Goal: Information Seeking & Learning: Find specific fact

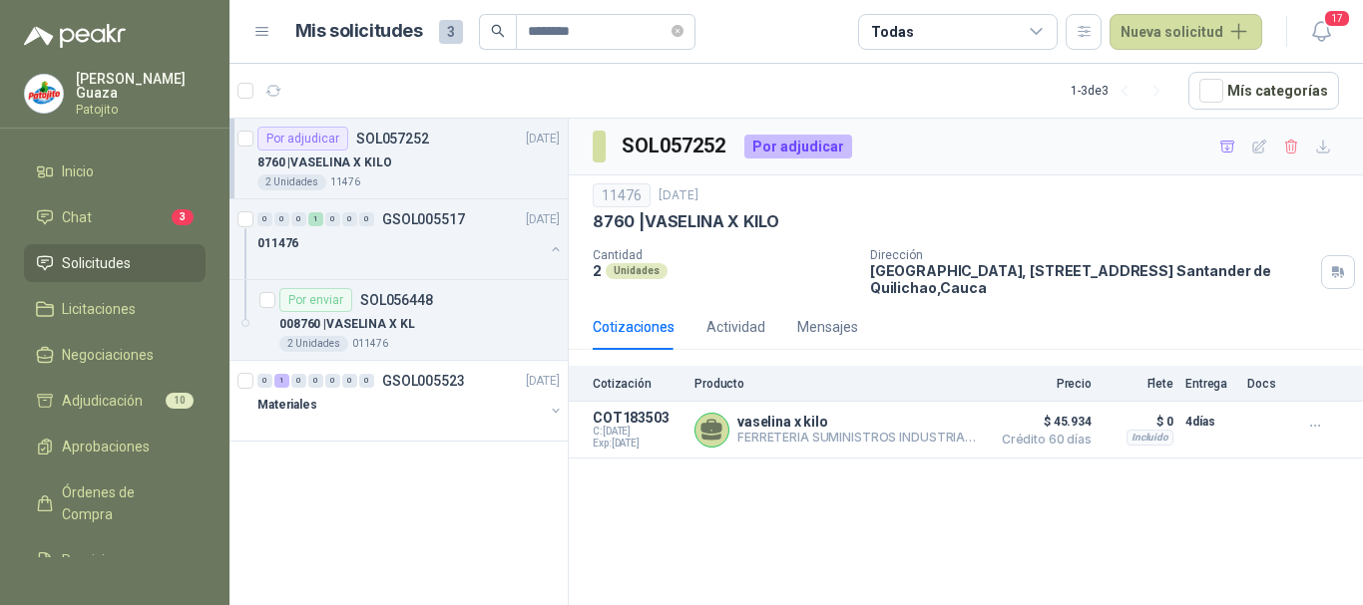
drag, startPoint x: 1121, startPoint y: 521, endPoint x: 1055, endPoint y: 519, distance: 65.9
click at [1123, 523] on div "SOL057252 Por adjudicar 11476 [DATE] 8760 | VASELINA X KILO Cantidad 2 Unidades…" at bounding box center [966, 366] width 794 height 494
click at [861, 423] on p "vaselina x kilo" at bounding box center [858, 422] width 242 height 16
click at [925, 435] on button "Detalles" at bounding box center [933, 430] width 94 height 27
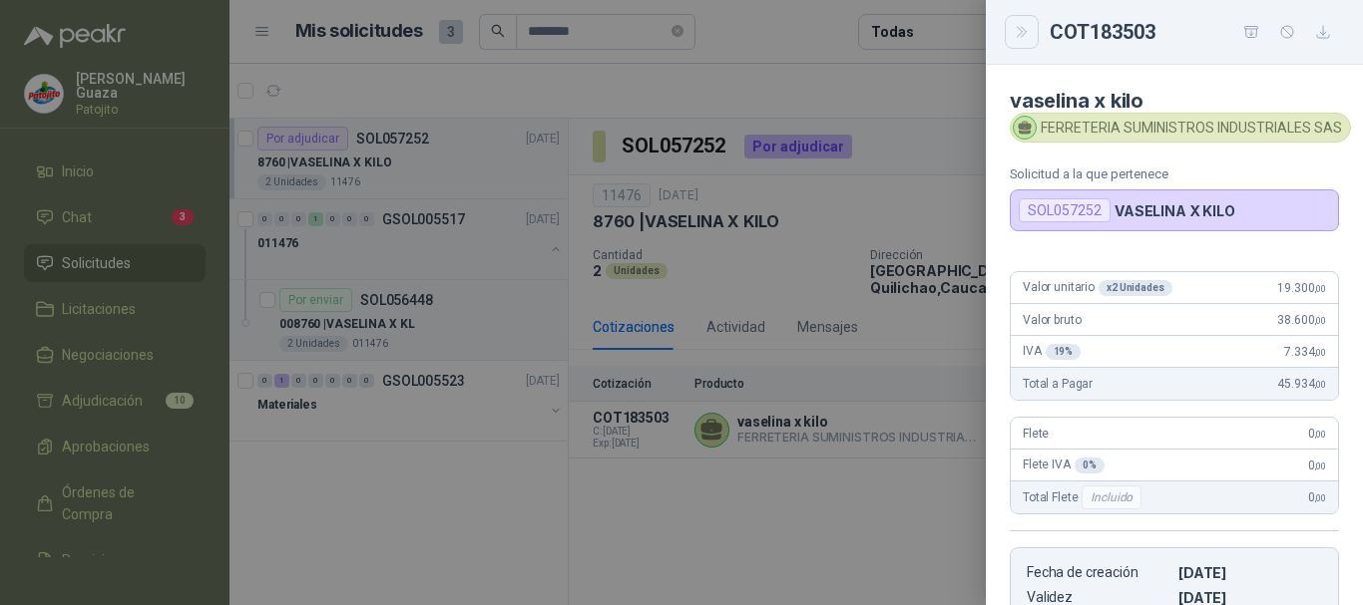
click at [1018, 38] on icon "Close" at bounding box center [1021, 32] width 17 height 17
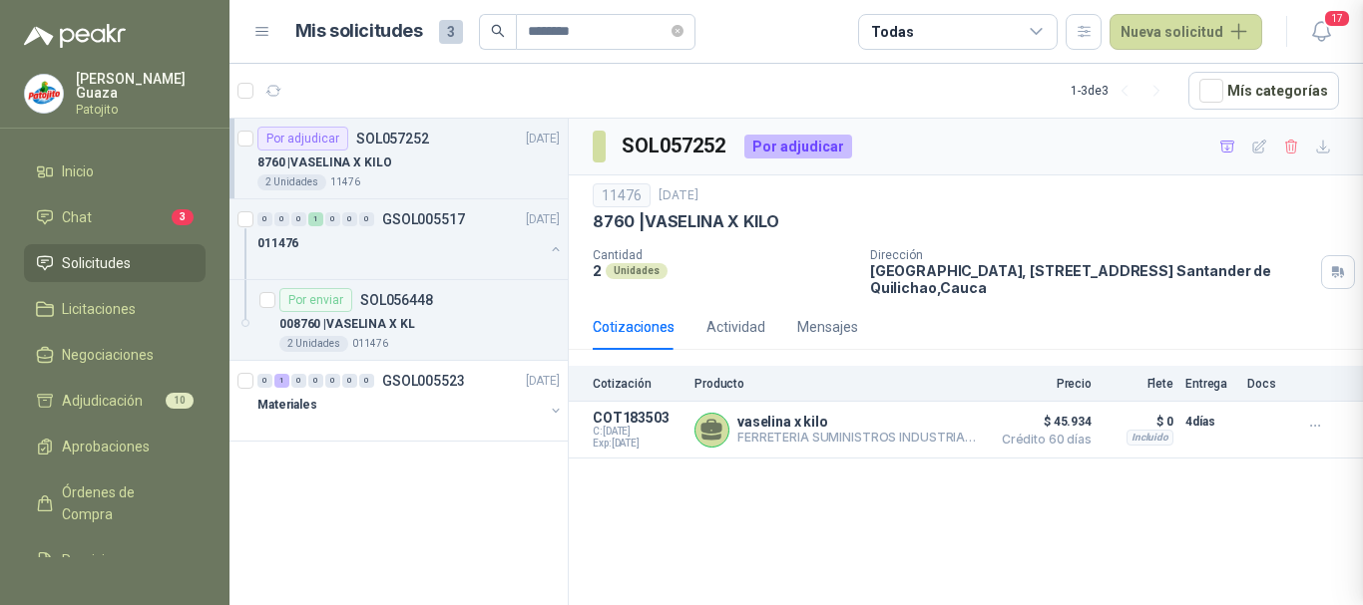
scroll to position [390, 0]
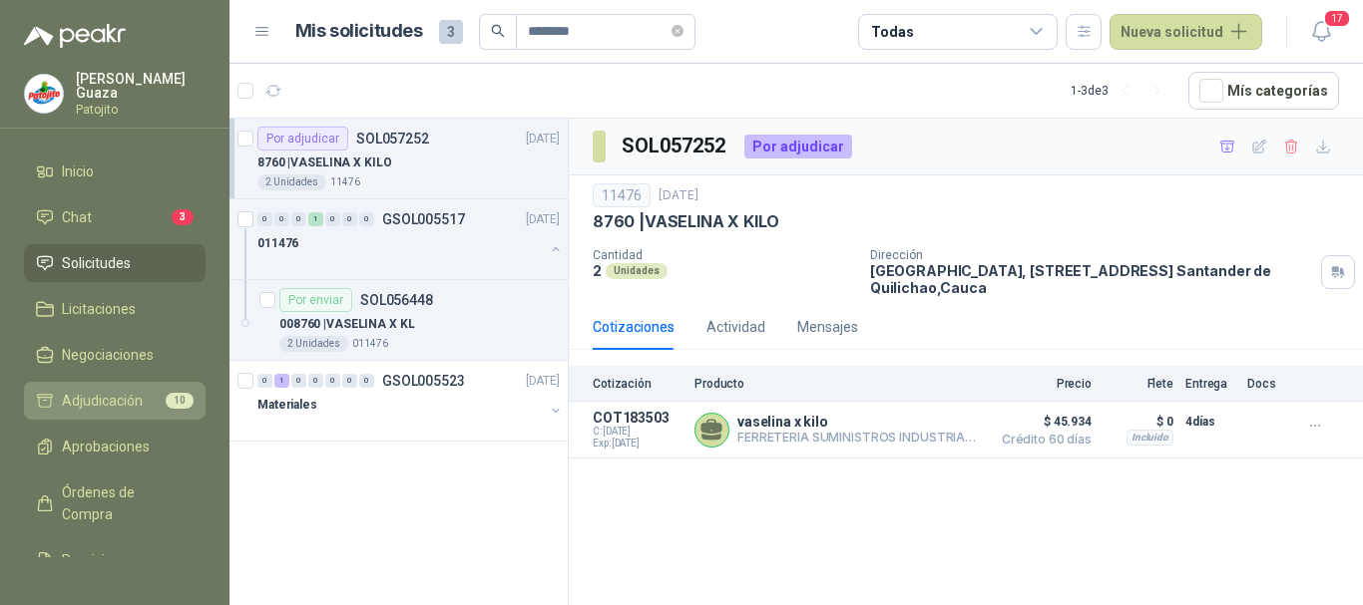
click at [116, 396] on span "Adjudicación" at bounding box center [102, 401] width 81 height 22
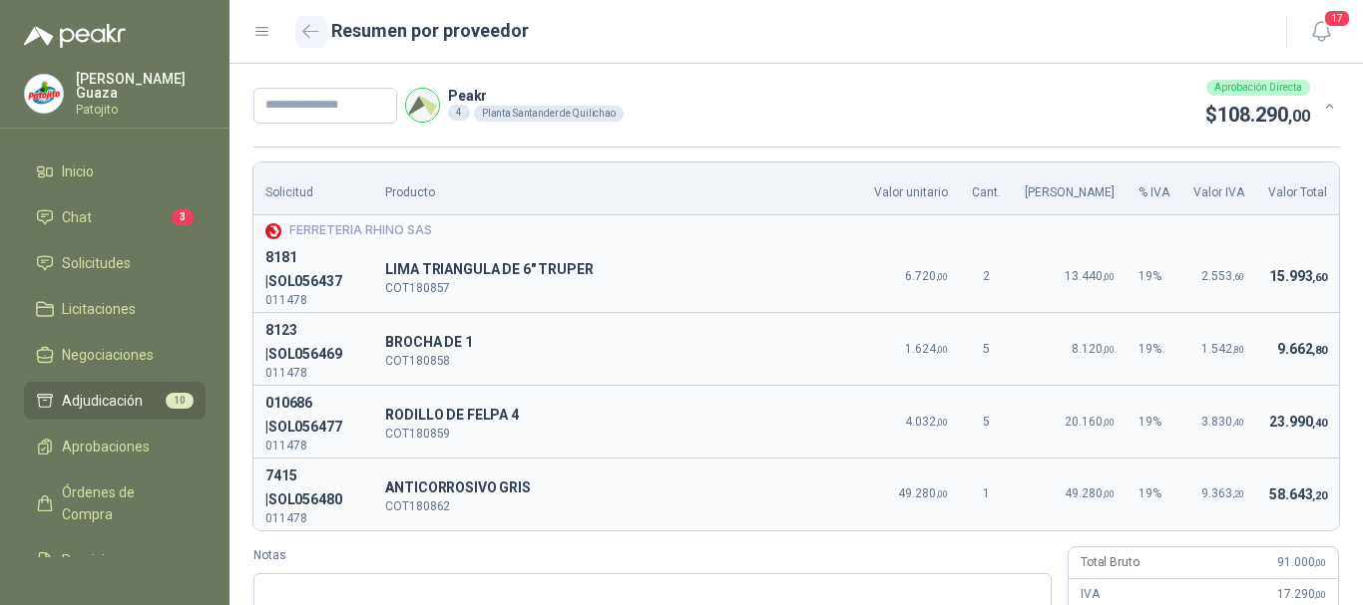
click at [317, 33] on icon "button" at bounding box center [310, 31] width 17 height 15
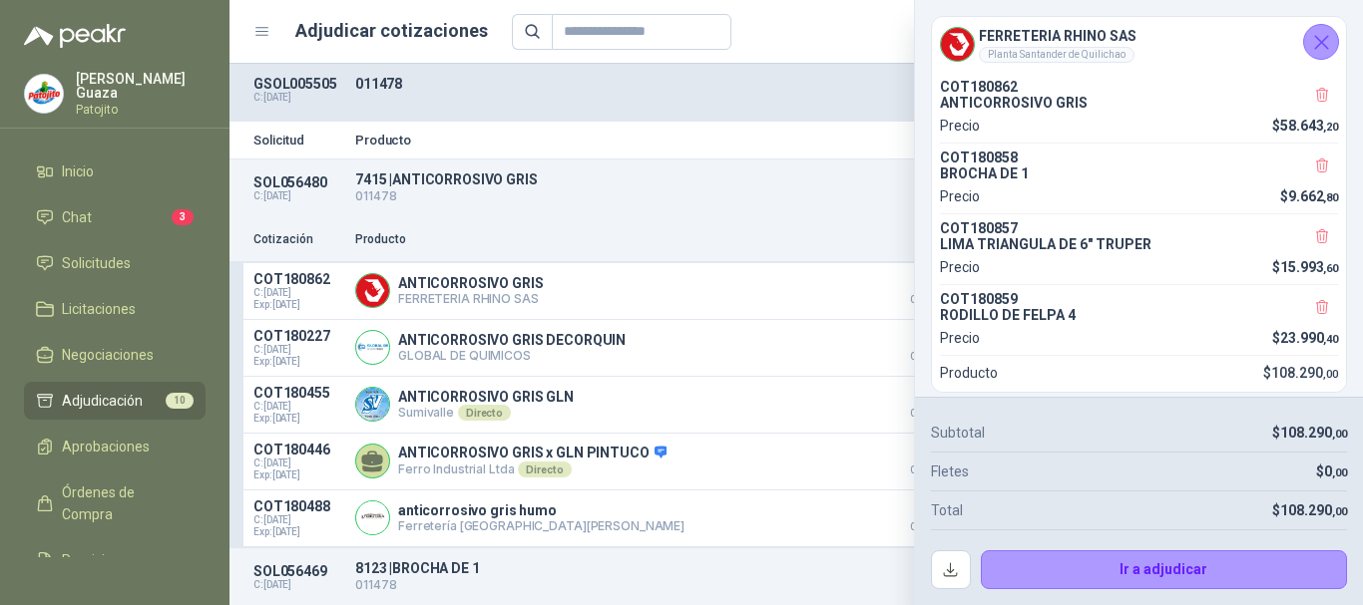
click at [1315, 57] on button "Cerrar" at bounding box center [1321, 42] width 36 height 36
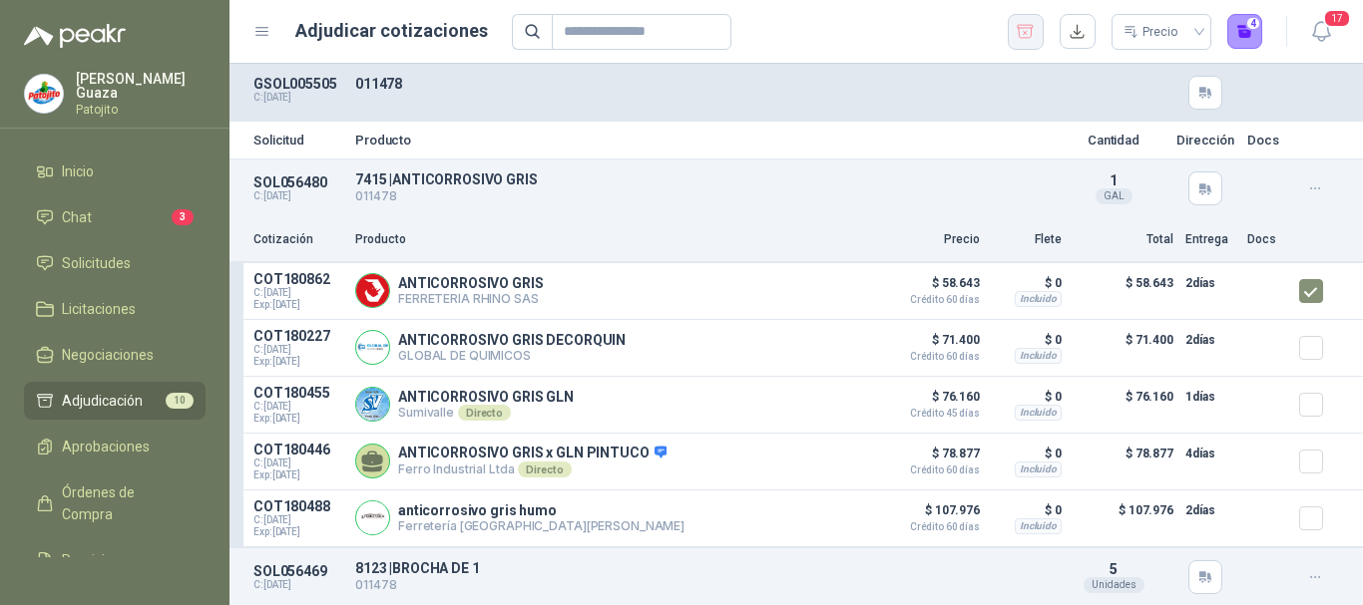
click at [1021, 31] on icon "button" at bounding box center [1024, 32] width 19 height 20
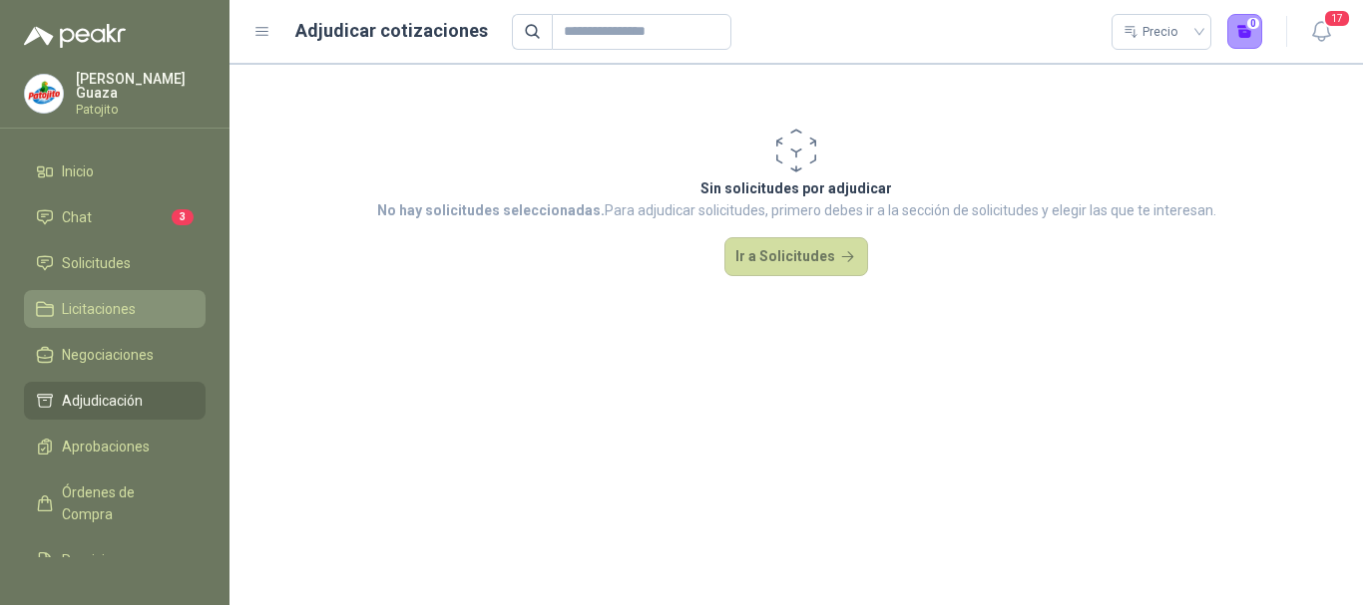
click at [156, 294] on link "Licitaciones" at bounding box center [115, 309] width 182 height 38
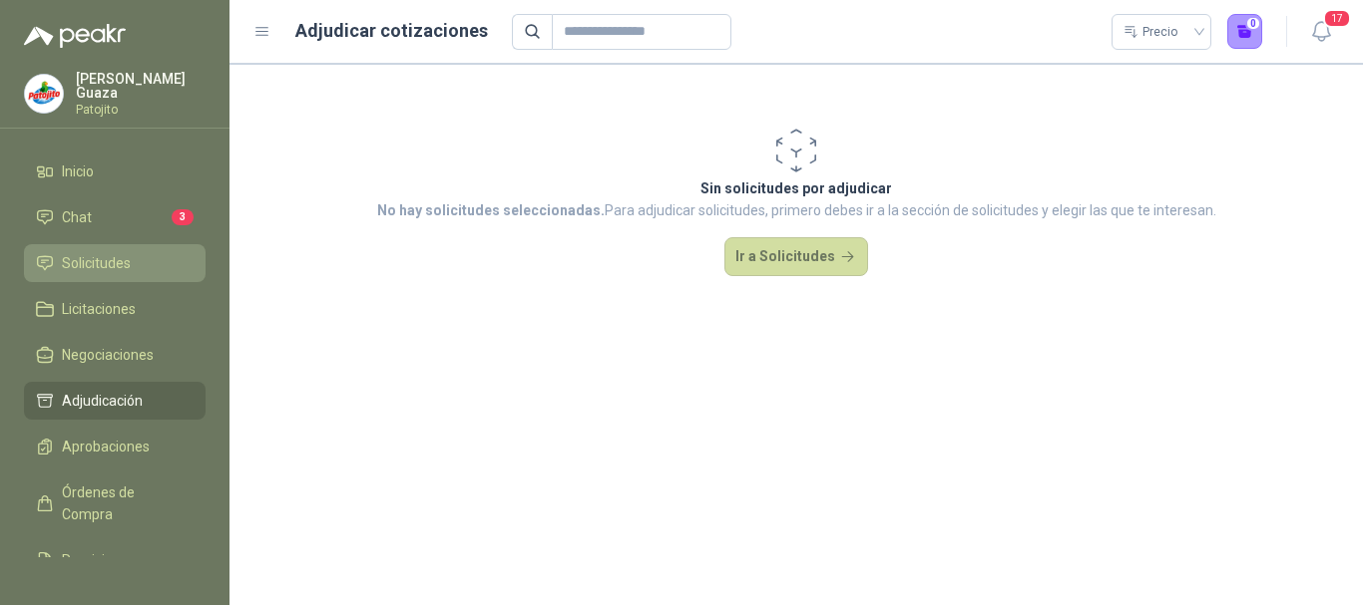
click at [151, 256] on li "Solicitudes" at bounding box center [115, 263] width 158 height 22
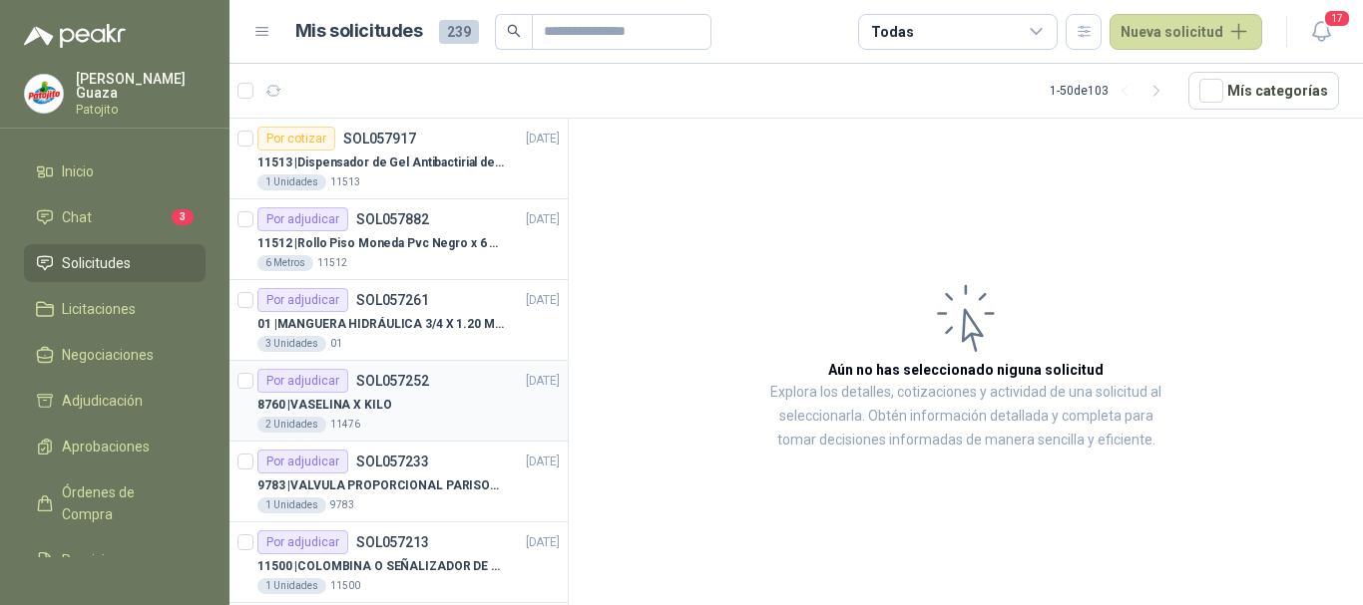
click at [443, 404] on div "8760 | VASELINA X KILO" at bounding box center [408, 405] width 302 height 24
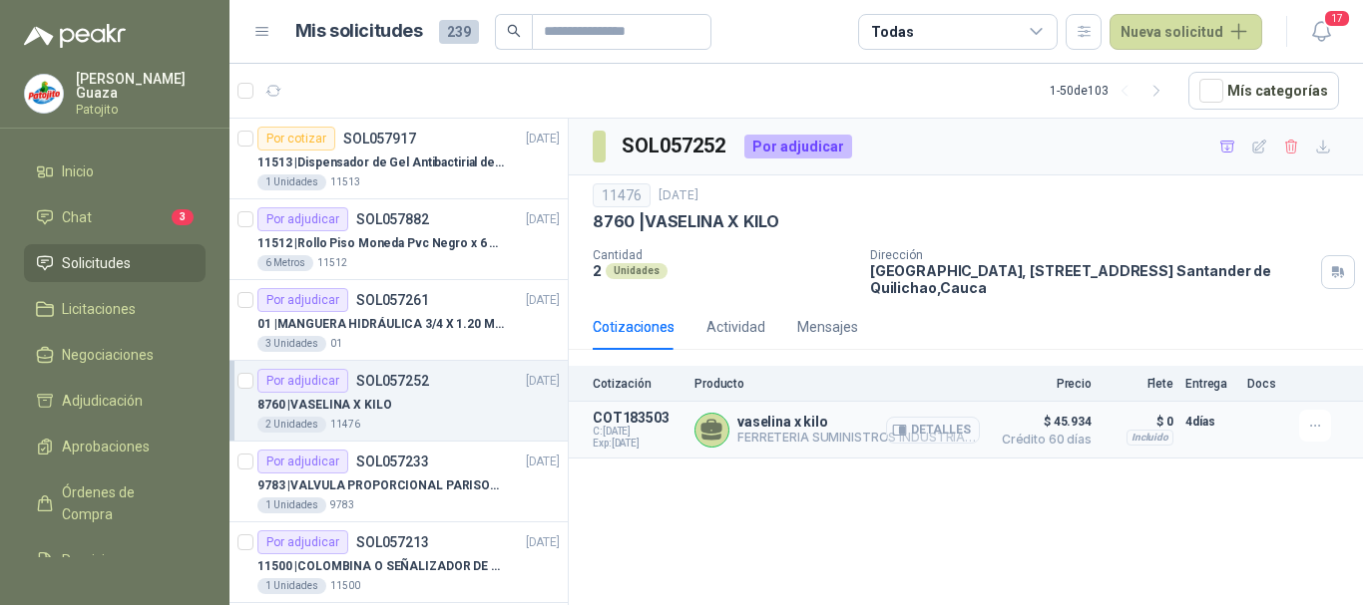
click at [905, 427] on icon "button" at bounding box center [902, 431] width 5 height 8
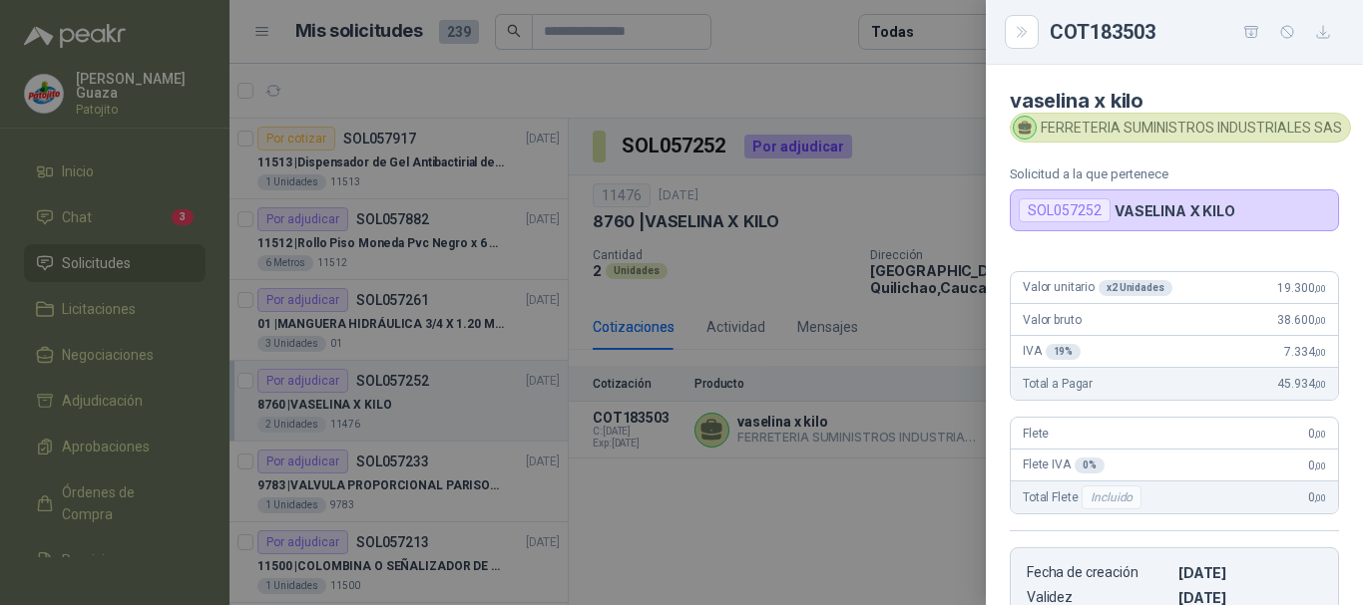
click at [926, 189] on div at bounding box center [681, 302] width 1363 height 605
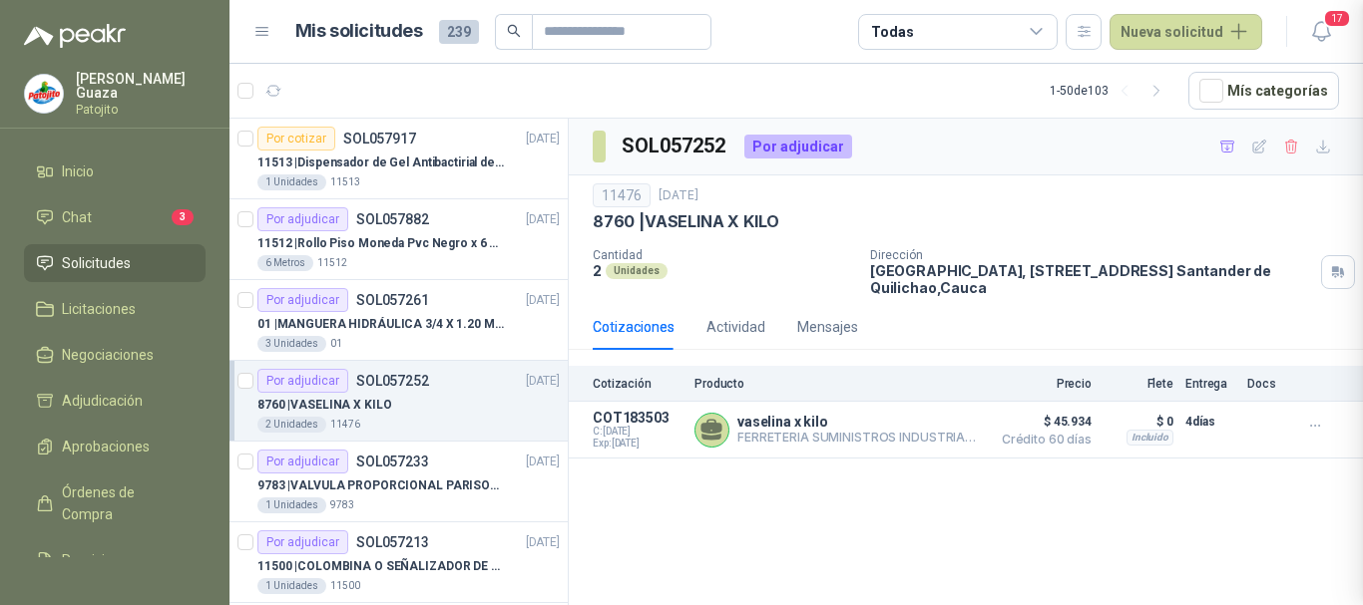
scroll to position [390, 0]
click at [777, 423] on p "vaselina x kilo" at bounding box center [858, 422] width 242 height 16
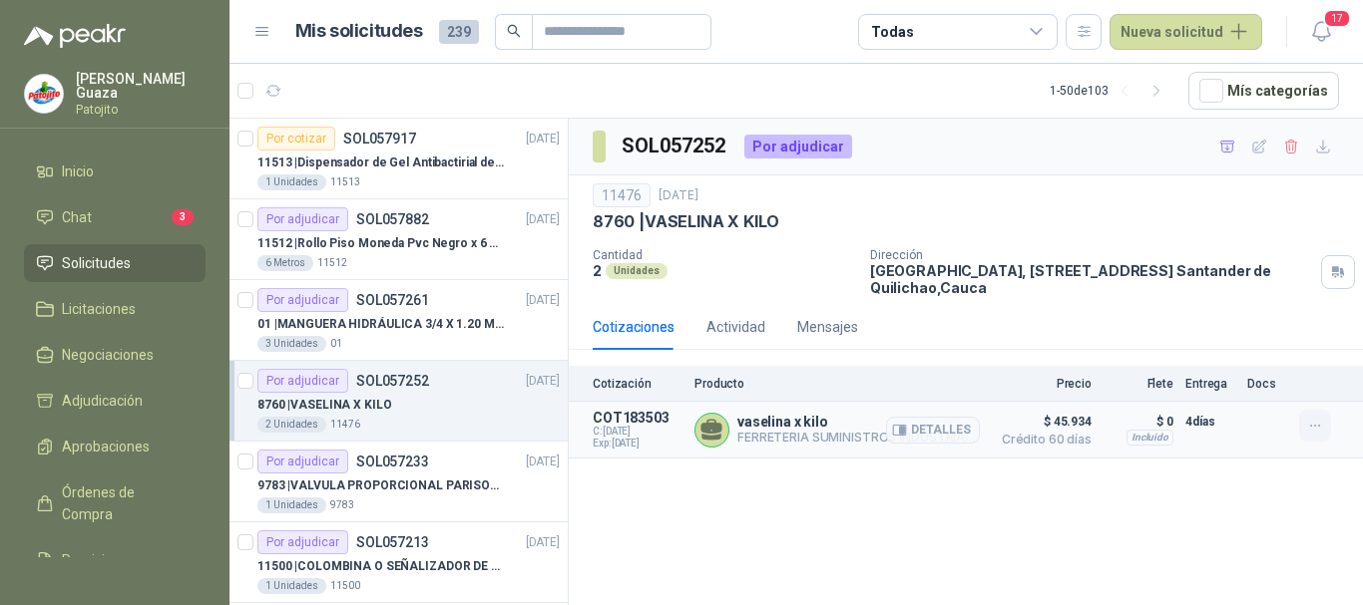
click at [1307, 429] on icon "button" at bounding box center [1315, 426] width 17 height 17
click at [1267, 498] on div "SOL057252 Por adjudicar 11476 [DATE] 8760 | VASELINA X KILO Cantidad 2 Unidades…" at bounding box center [966, 366] width 794 height 494
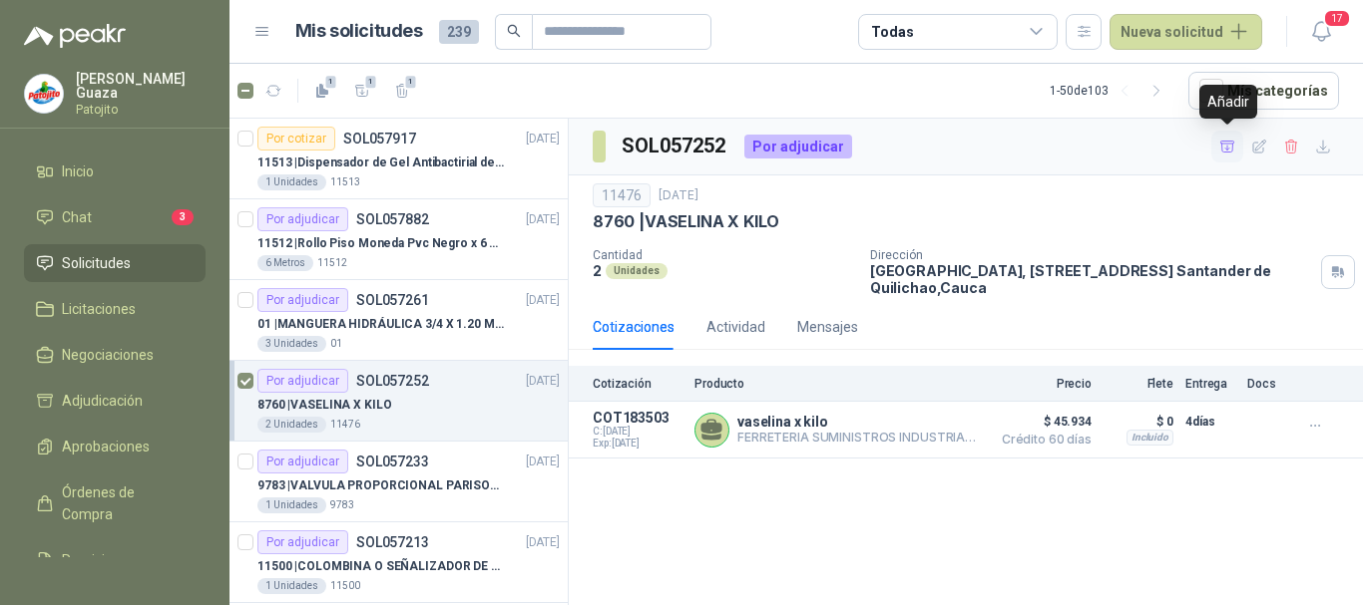
click at [1228, 152] on icon "button" at bounding box center [1227, 147] width 17 height 17
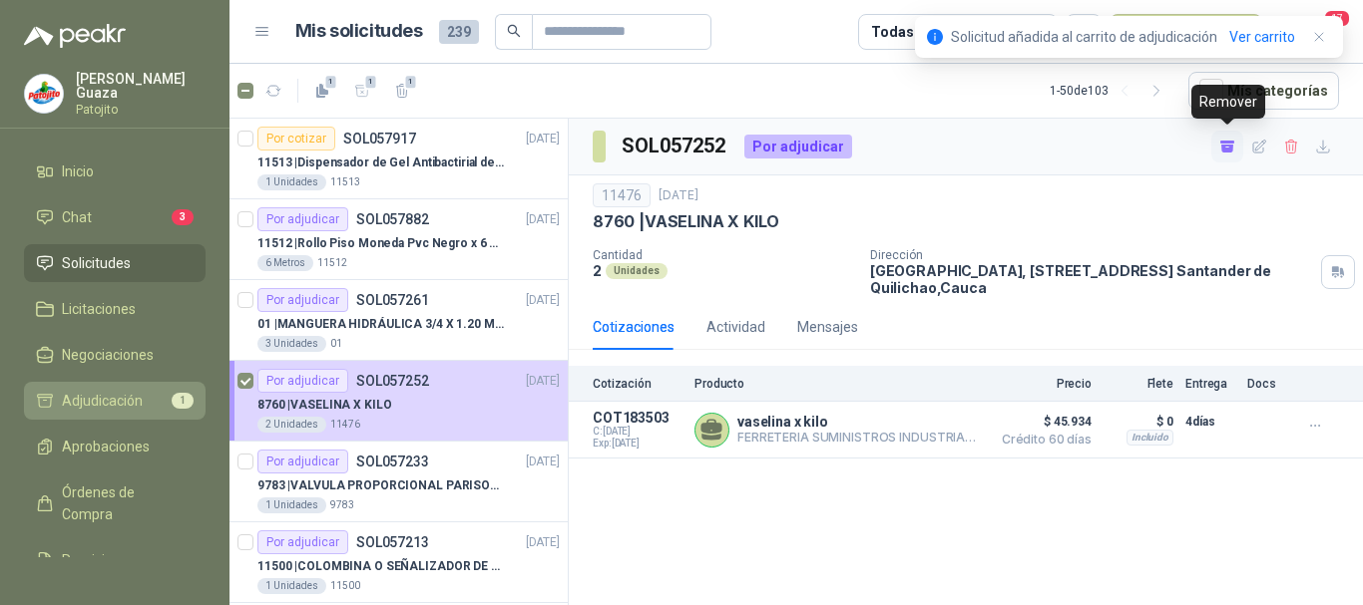
click at [101, 389] on link "Adjudicación 1" at bounding box center [115, 401] width 182 height 38
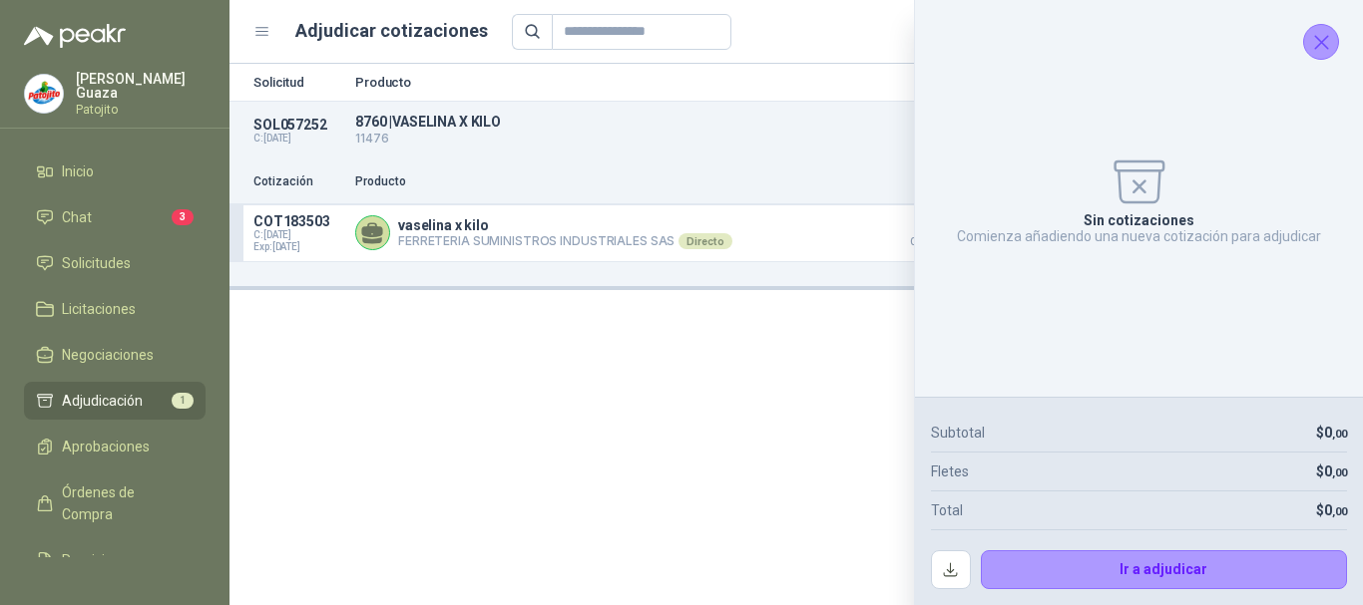
click at [1315, 39] on icon "Cerrar" at bounding box center [1321, 42] width 25 height 25
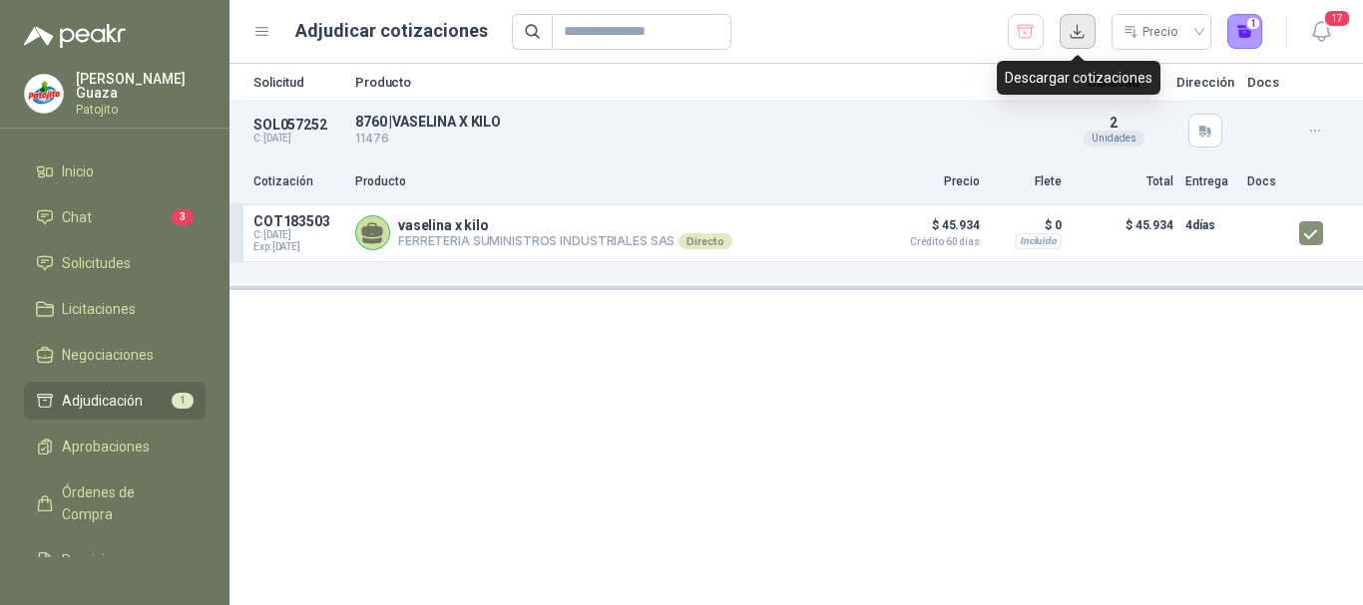
click at [1079, 31] on button "button" at bounding box center [1077, 32] width 36 height 36
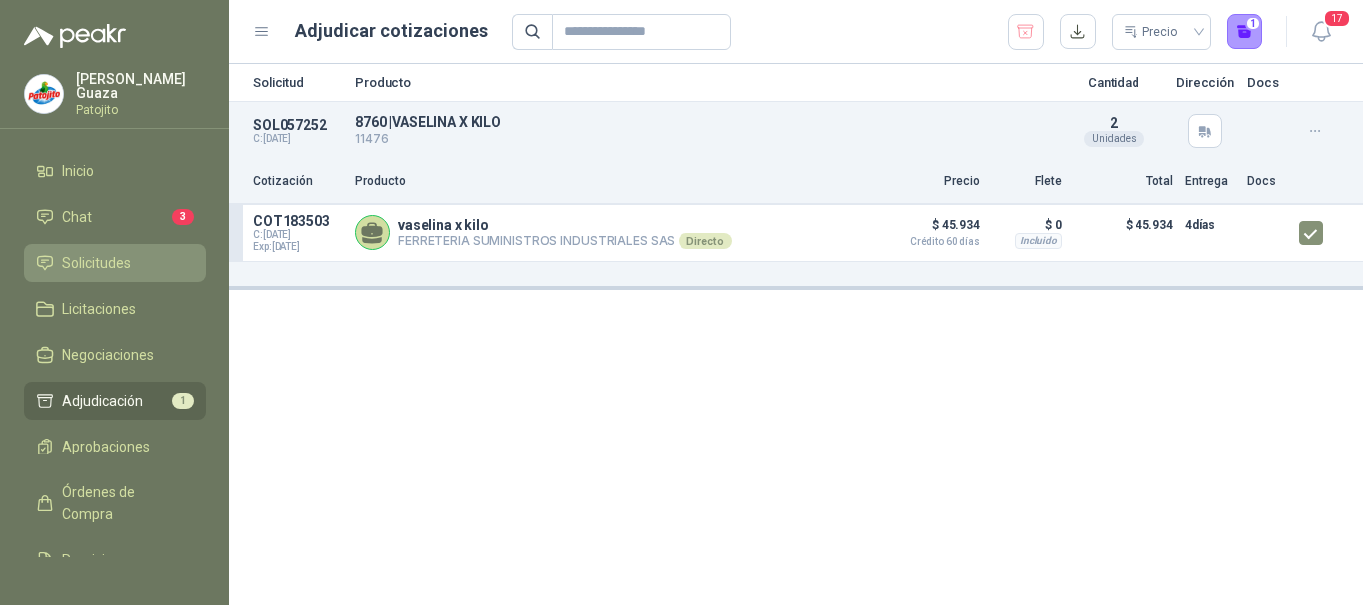
click at [93, 260] on span "Solicitudes" at bounding box center [96, 263] width 69 height 22
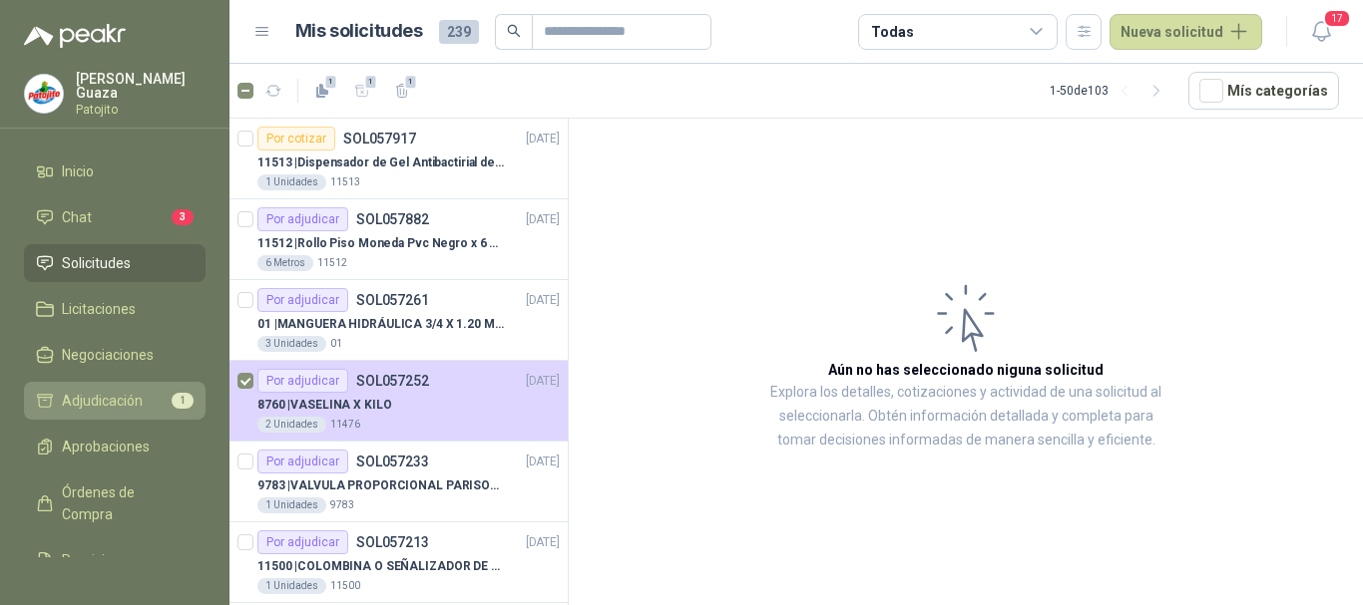
click at [115, 383] on link "Adjudicación 1" at bounding box center [115, 401] width 182 height 38
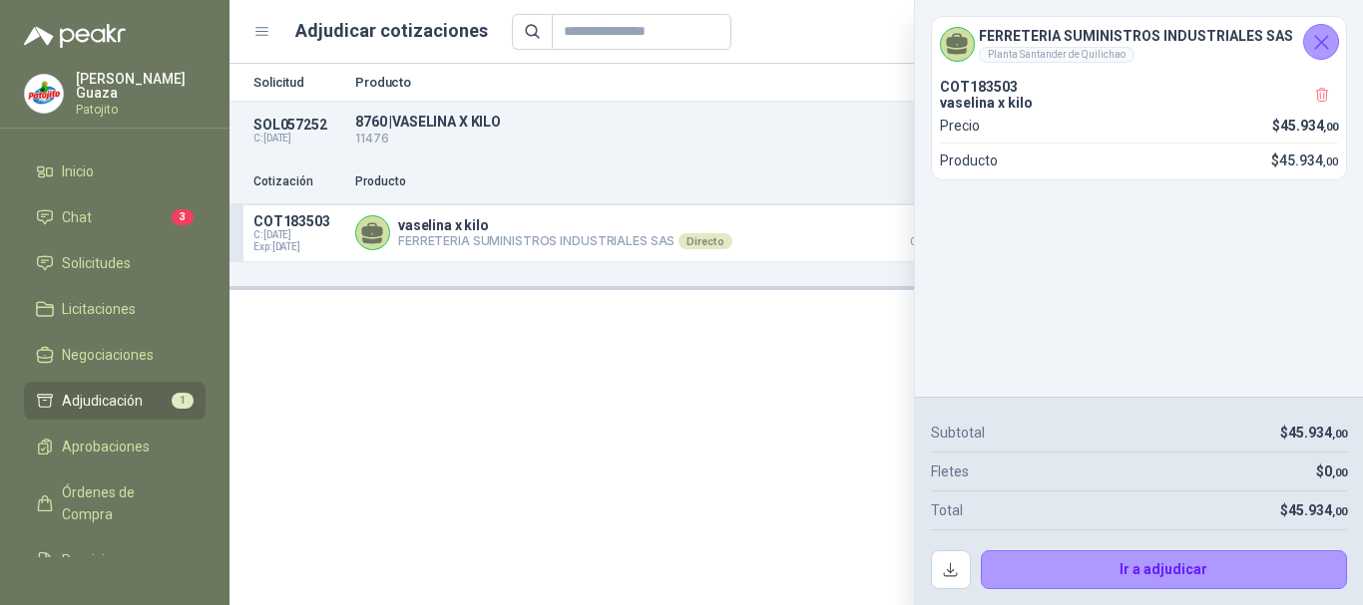
drag, startPoint x: 1322, startPoint y: 39, endPoint x: 1307, endPoint y: 41, distance: 15.1
click at [1323, 39] on icon "Cerrar" at bounding box center [1321, 42] width 25 height 25
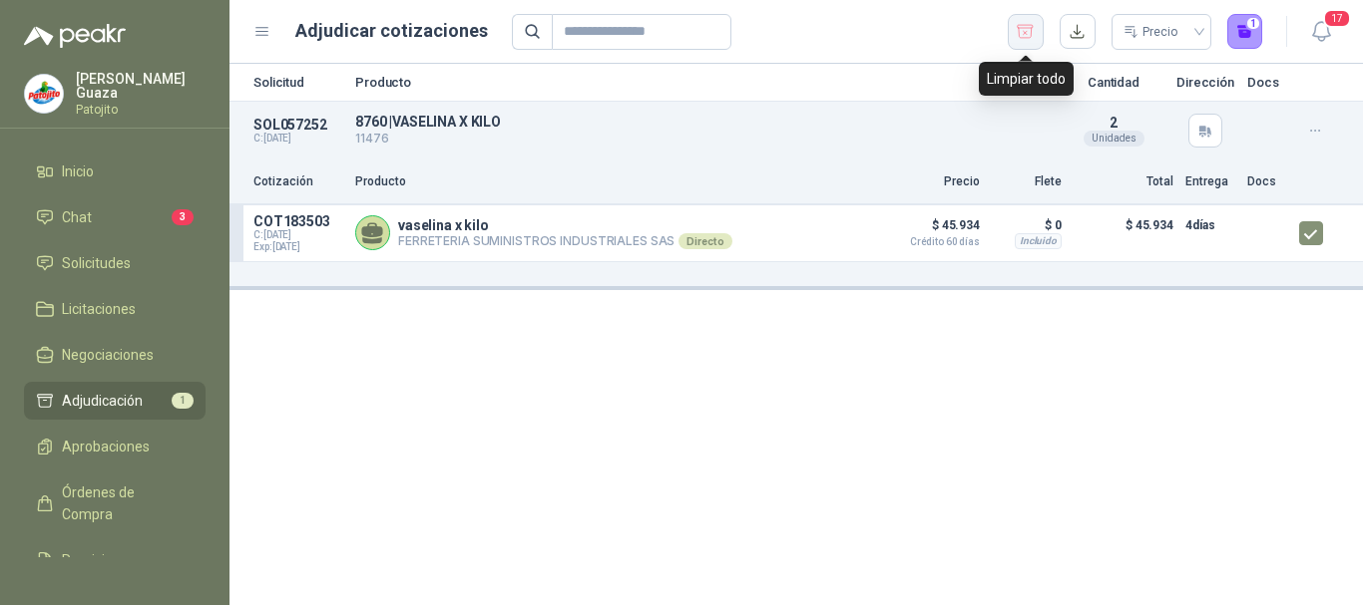
click at [1023, 29] on icon "button" at bounding box center [1024, 32] width 19 height 20
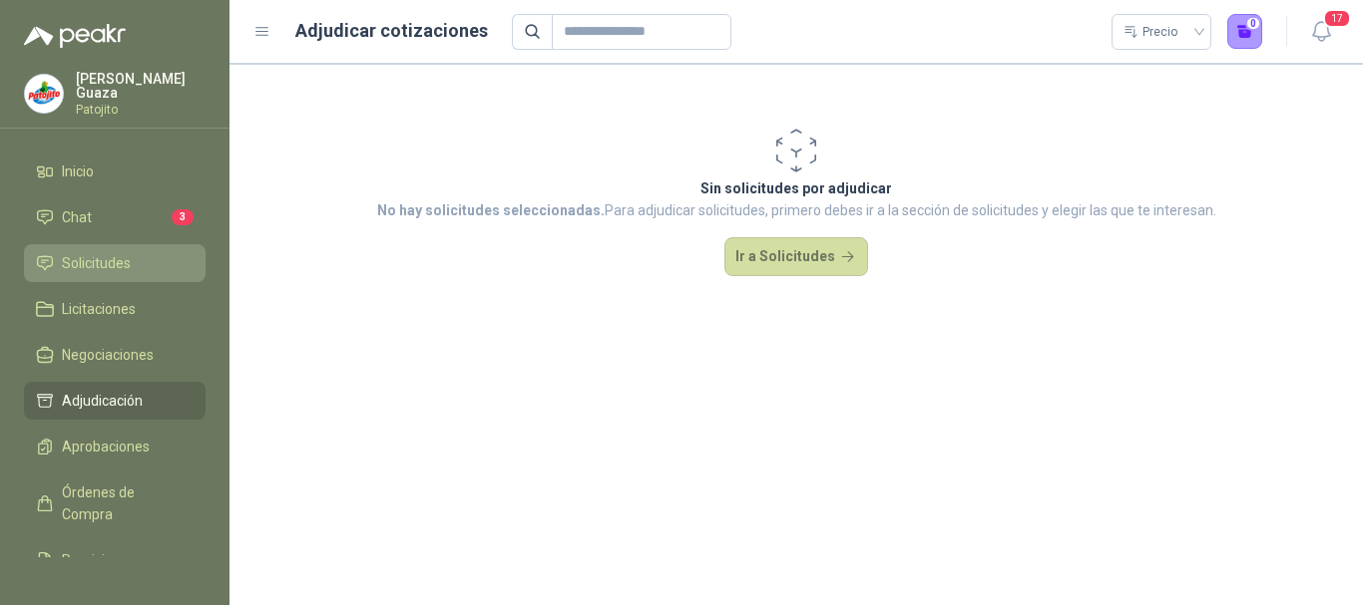
click at [81, 259] on span "Solicitudes" at bounding box center [96, 263] width 69 height 22
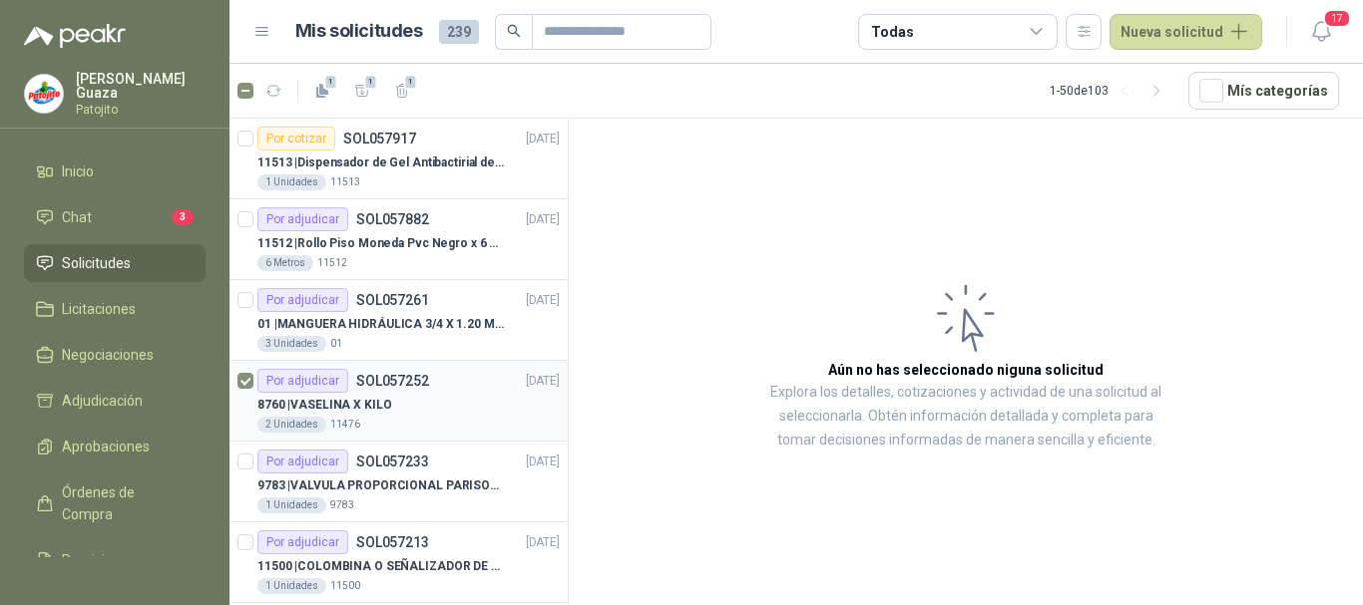
click at [403, 427] on div "2 Unidades 11476" at bounding box center [408, 425] width 302 height 16
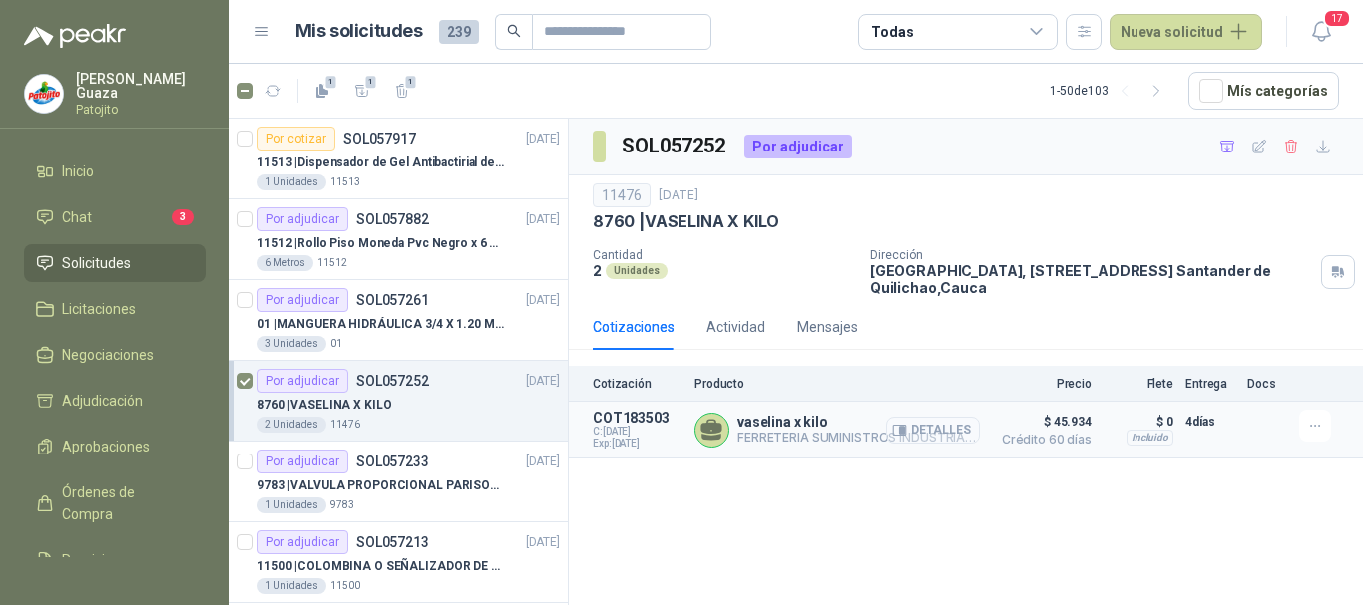
click at [903, 424] on icon "button" at bounding box center [899, 430] width 15 height 15
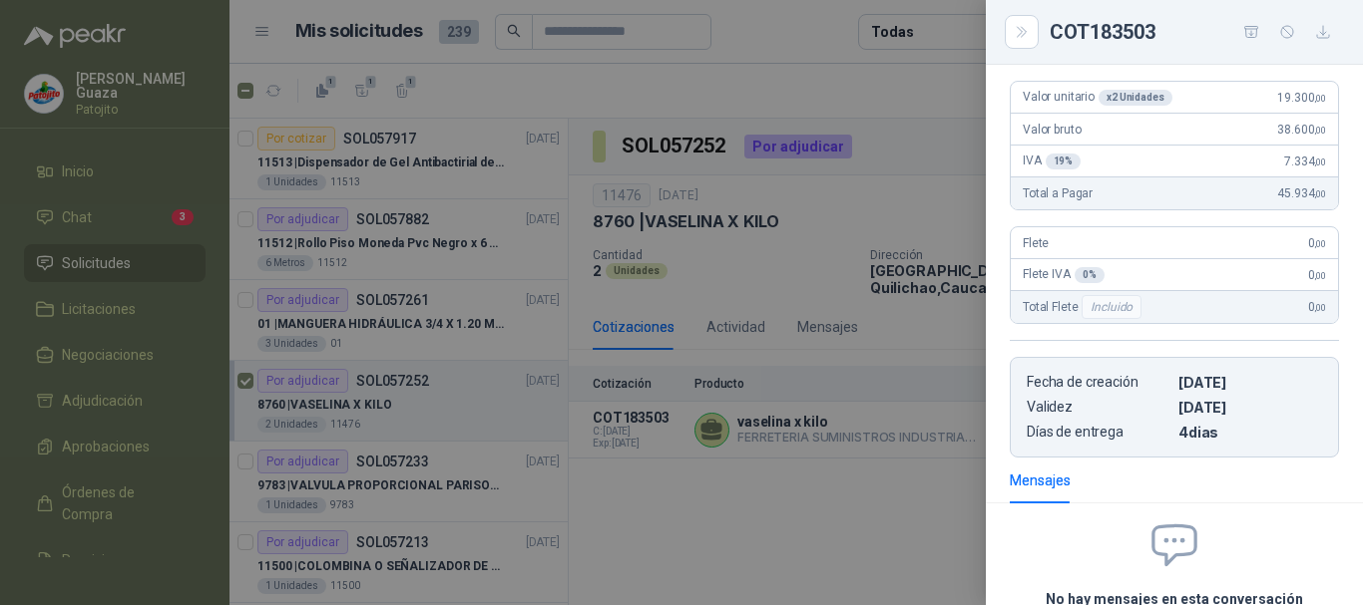
scroll to position [91, 0]
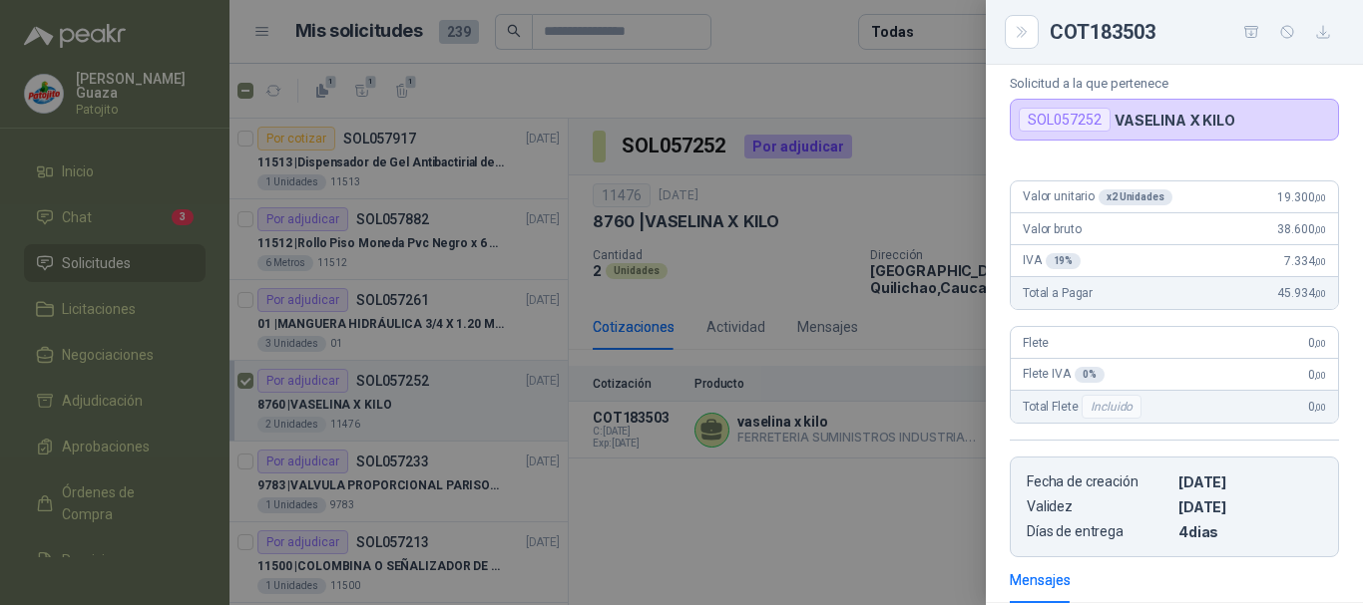
click at [828, 501] on div at bounding box center [681, 302] width 1363 height 605
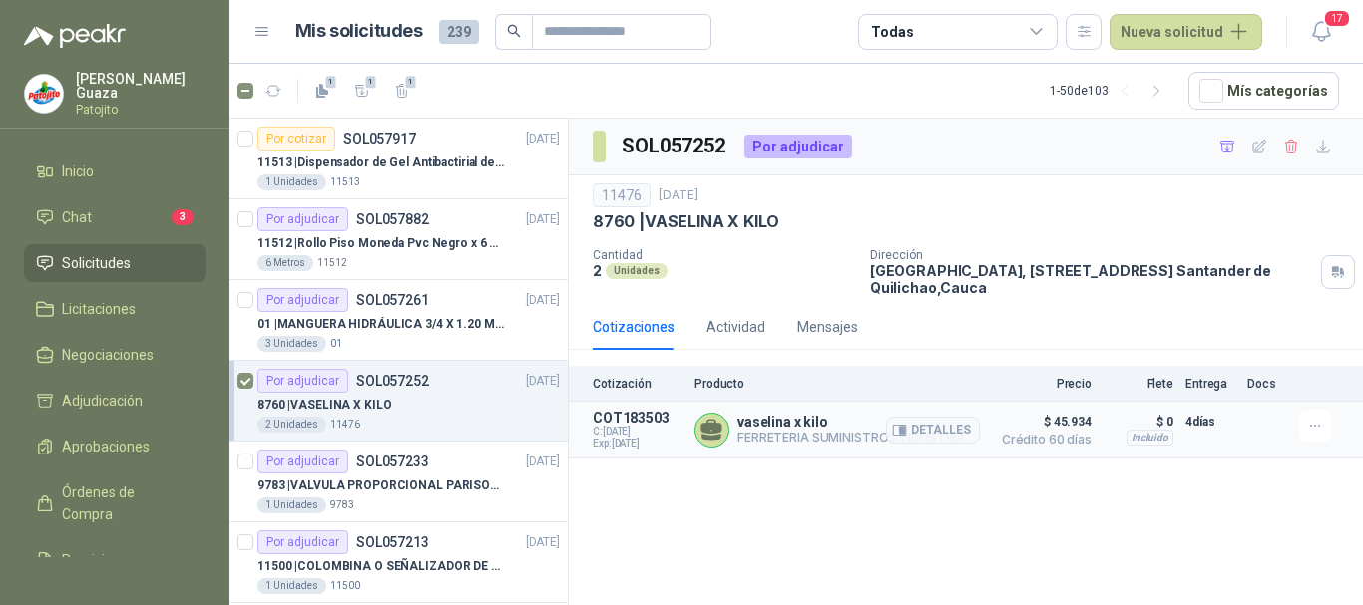
click at [1020, 403] on article "COT183503 C: [DATE] Exp: [DATE] vaselina x kilo FERRETERIA SUMINISTROS INDUSTRI…" at bounding box center [966, 430] width 794 height 57
click at [949, 430] on button "Detalles" at bounding box center [933, 430] width 94 height 27
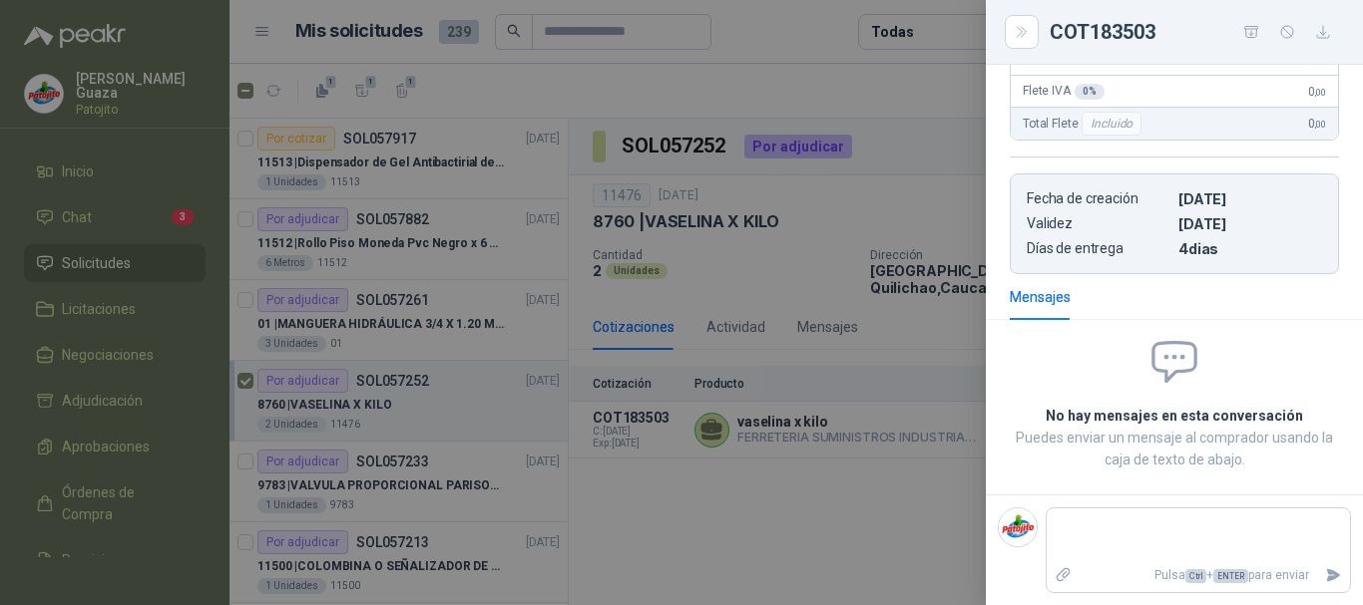
click at [880, 500] on div at bounding box center [681, 302] width 1363 height 605
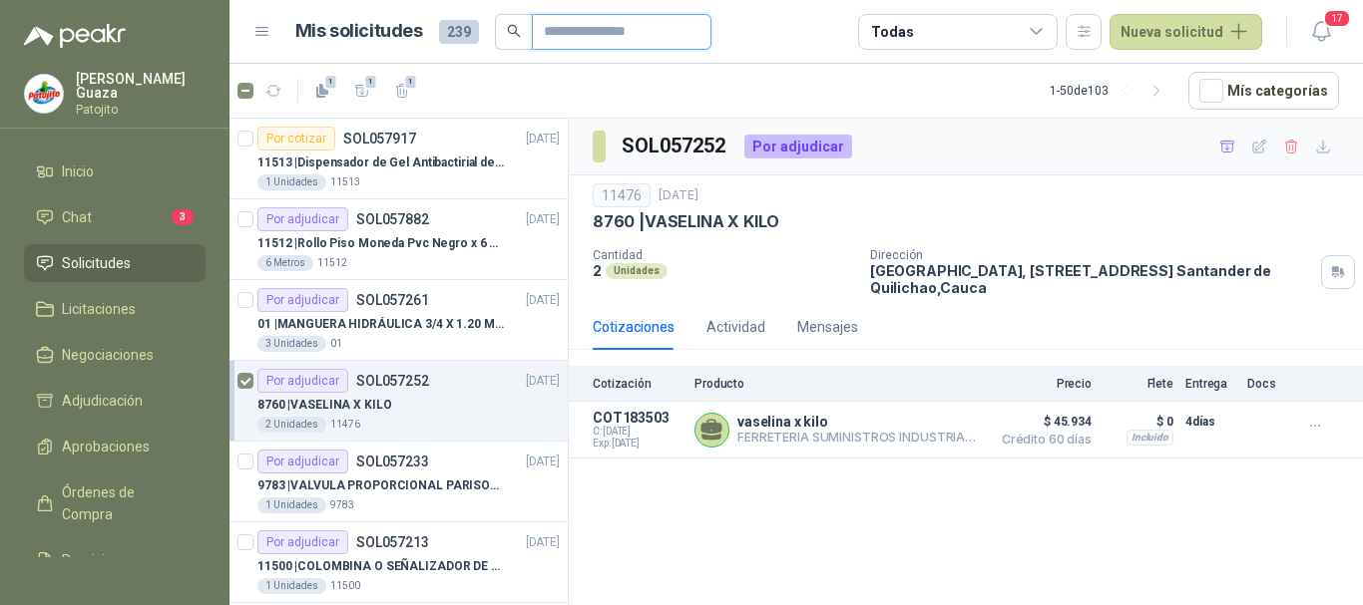
click at [638, 37] on input "text" at bounding box center [614, 32] width 140 height 34
type input "******"
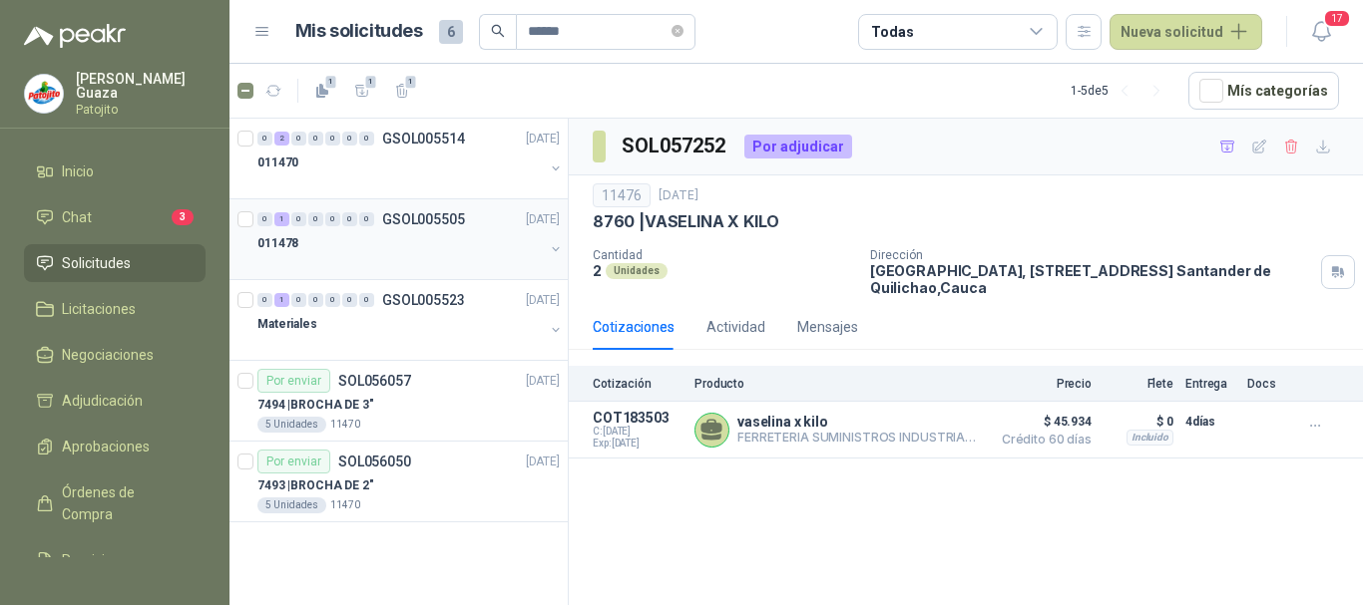
click at [411, 229] on div "0 1 0 0 0 0 0 GSOL005505 [DATE]" at bounding box center [410, 219] width 306 height 24
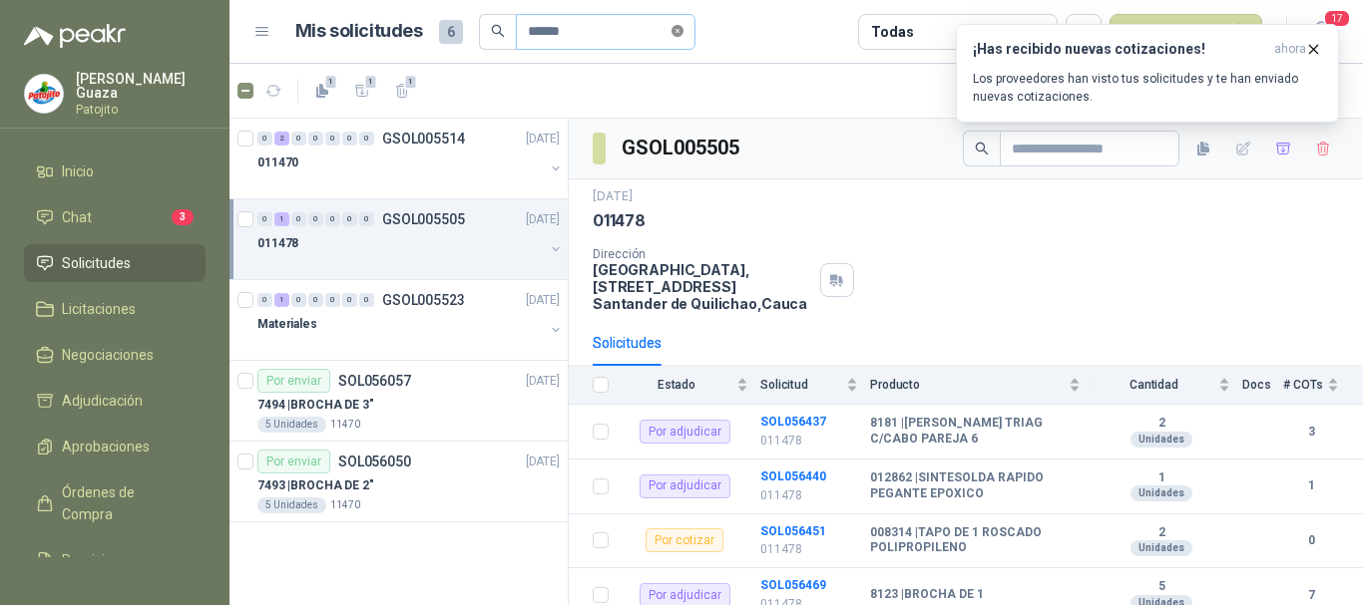
click at [683, 38] on span at bounding box center [677, 31] width 12 height 19
click at [577, 36] on input "text" at bounding box center [598, 32] width 140 height 34
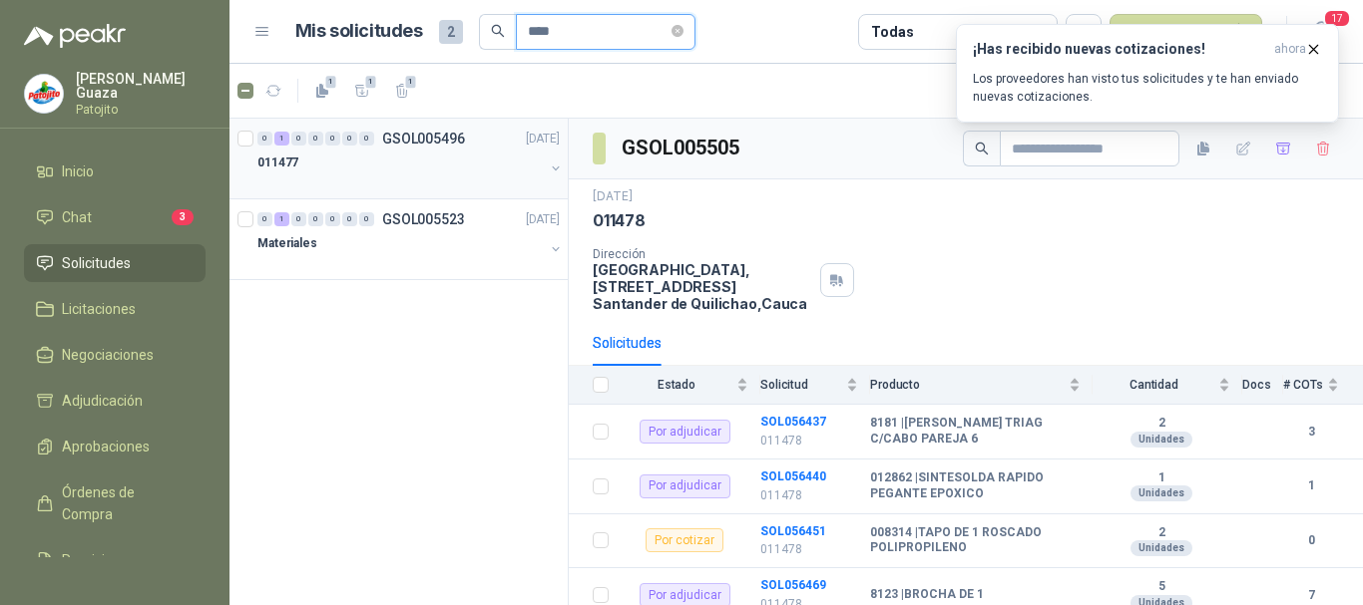
type input "****"
click at [408, 196] on div "0 1 0 0 0 0 0 GSOL005496 [DATE] 011477" at bounding box center [398, 159] width 338 height 81
click at [454, 134] on p "GSOL005496" at bounding box center [423, 139] width 83 height 14
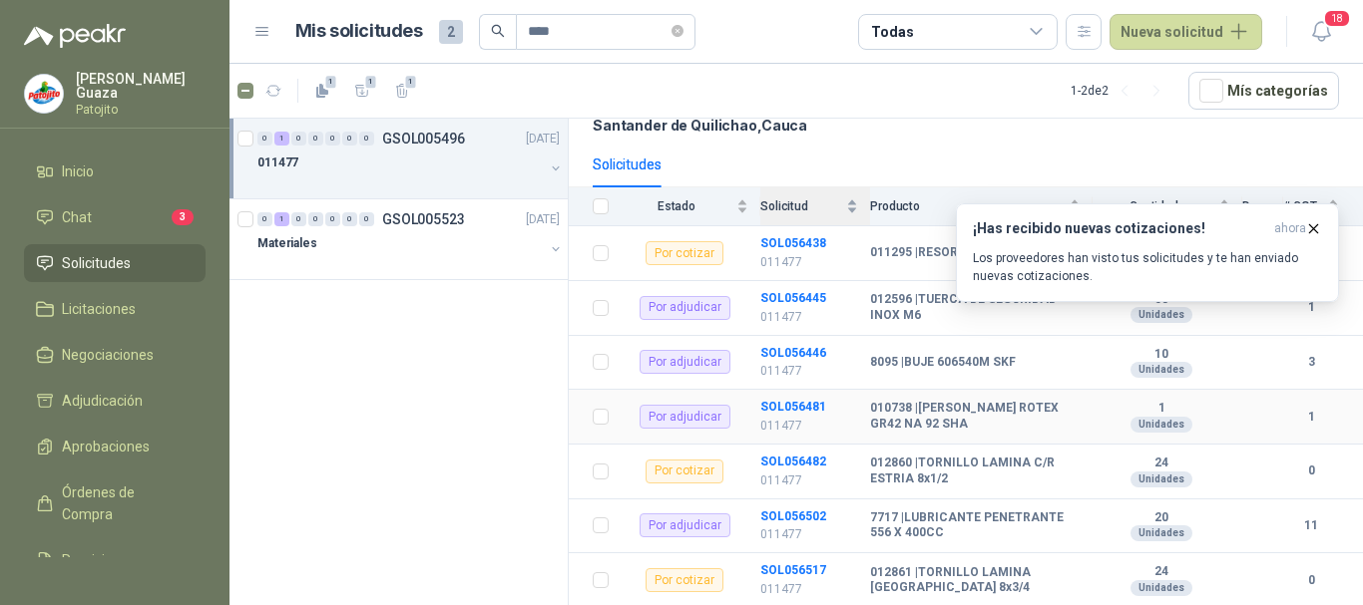
scroll to position [200, 0]
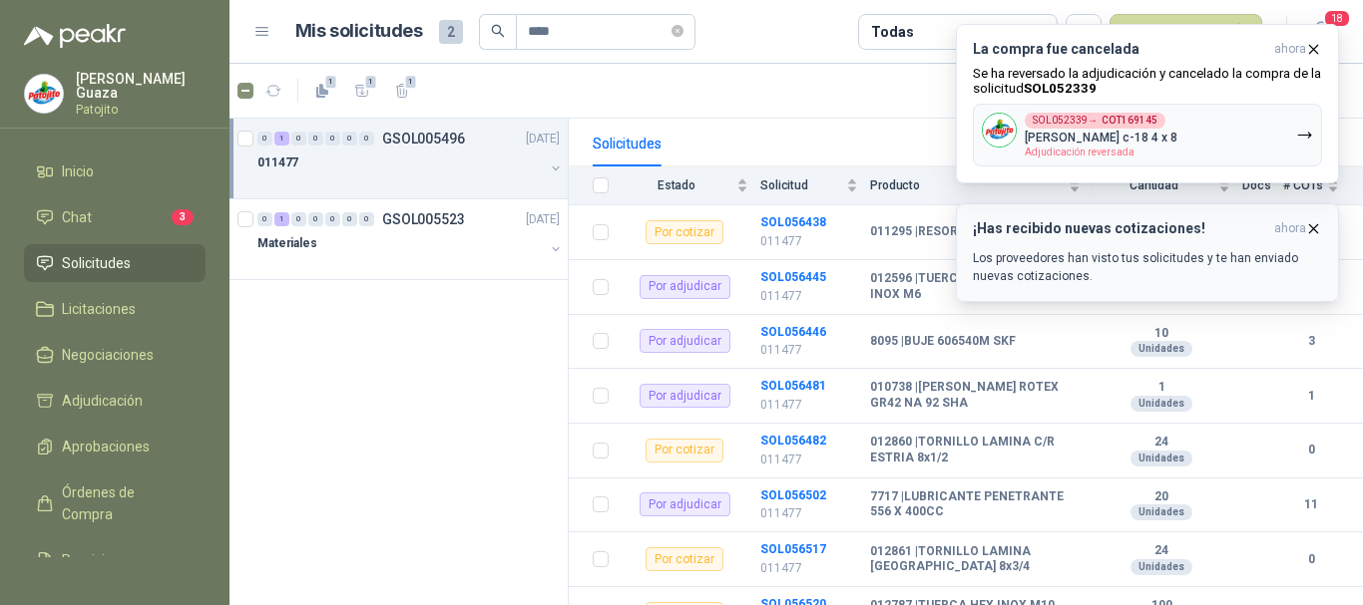
click at [1307, 230] on icon "button" at bounding box center [1313, 228] width 17 height 17
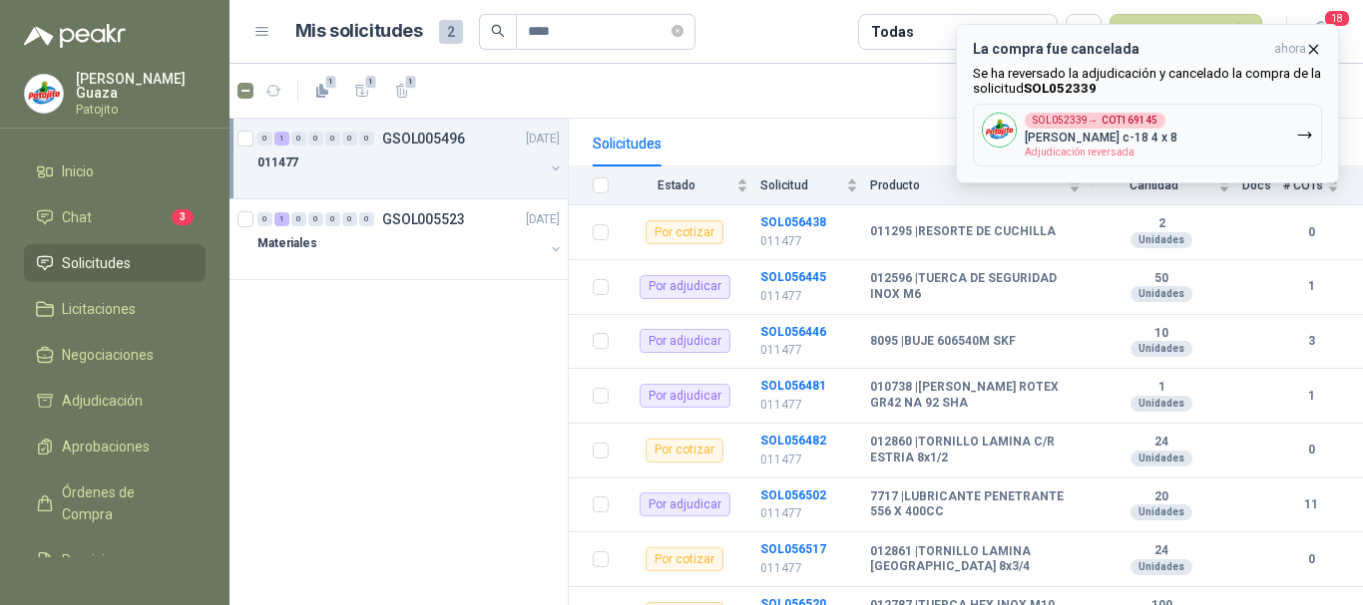
click at [1308, 47] on icon "button" at bounding box center [1313, 49] width 17 height 17
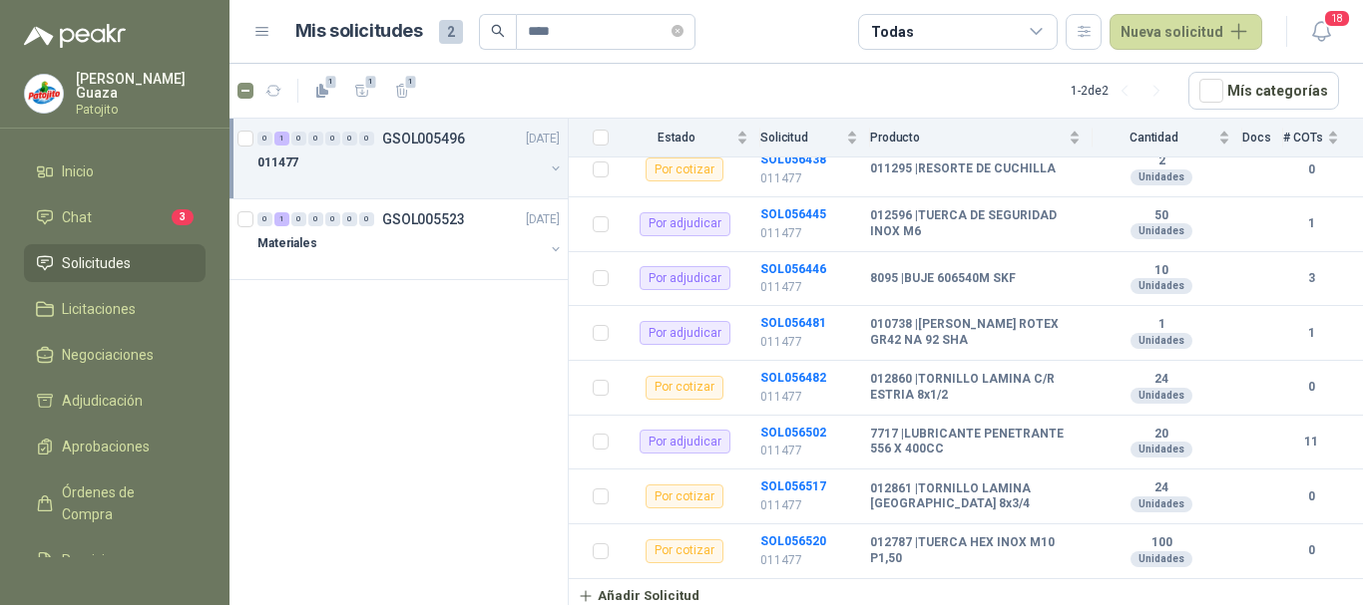
scroll to position [263, 0]
drag, startPoint x: 918, startPoint y: 538, endPoint x: 951, endPoint y: 560, distance: 39.6
click at [951, 560] on b "012787 | TUERCA HEX INOX M10 P1,50" at bounding box center [975, 550] width 210 height 31
copy b "TUERCA HEX INOX M10 P1,50"
drag, startPoint x: 923, startPoint y: 490, endPoint x: 989, endPoint y: 521, distance: 72.7
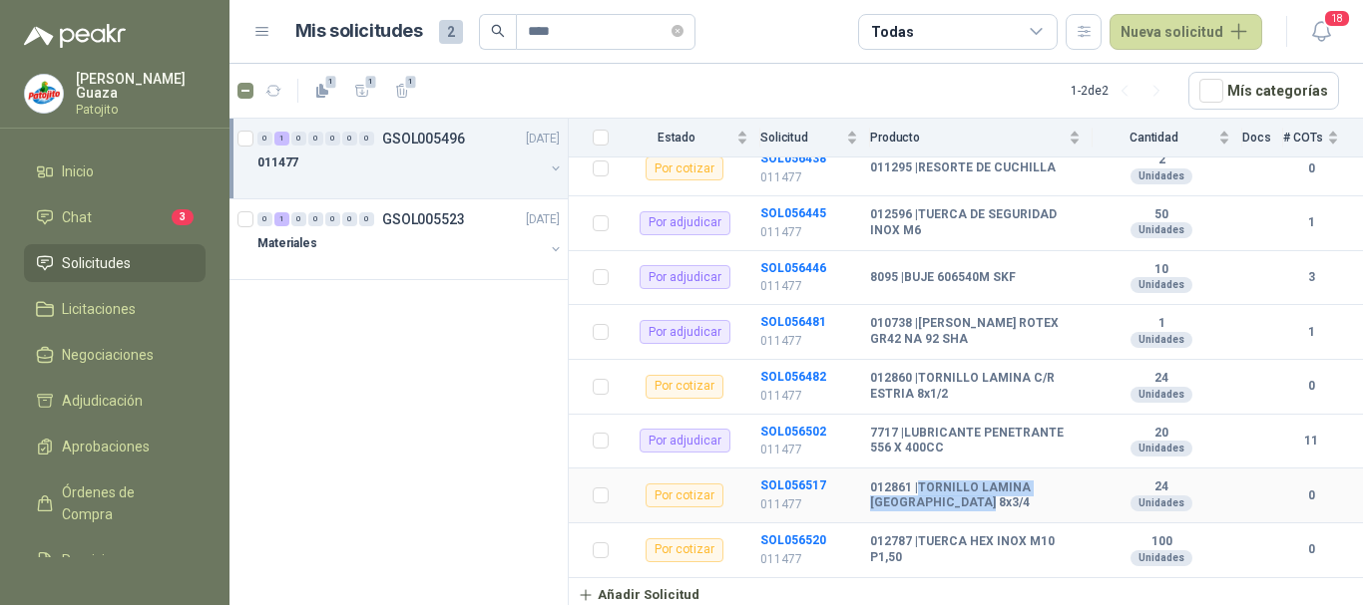
click at [989, 521] on td "012861 | TORNILLO LAMINA PUNTA BROCA 8x3/4" at bounding box center [981, 496] width 222 height 55
copy b "TORNILLO LAMINA [GEOGRAPHIC_DATA] 8x3/4"
drag, startPoint x: 921, startPoint y: 375, endPoint x: 944, endPoint y: 402, distance: 35.4
click at [944, 402] on b "012860 | TORNILLO LAMINA C/R ESTRIA 8x1/2" at bounding box center [975, 386] width 210 height 31
copy b "TORNILLO LAMINA C/R ESTRIA 8x1/2"
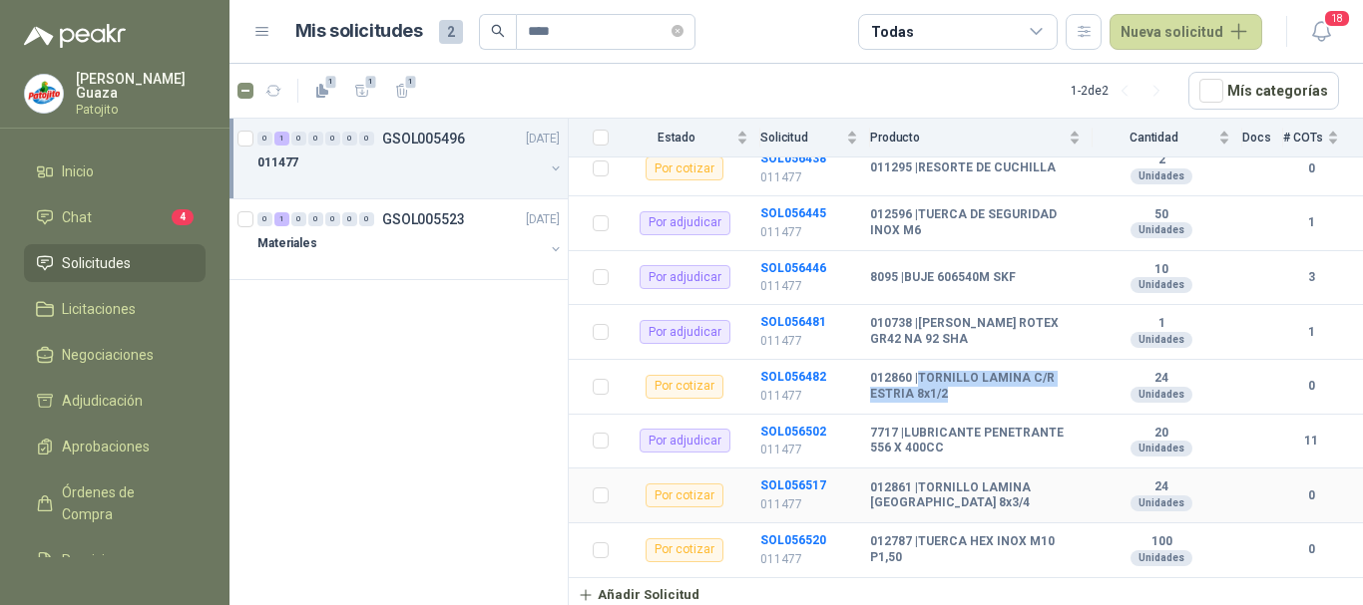
scroll to position [164, 0]
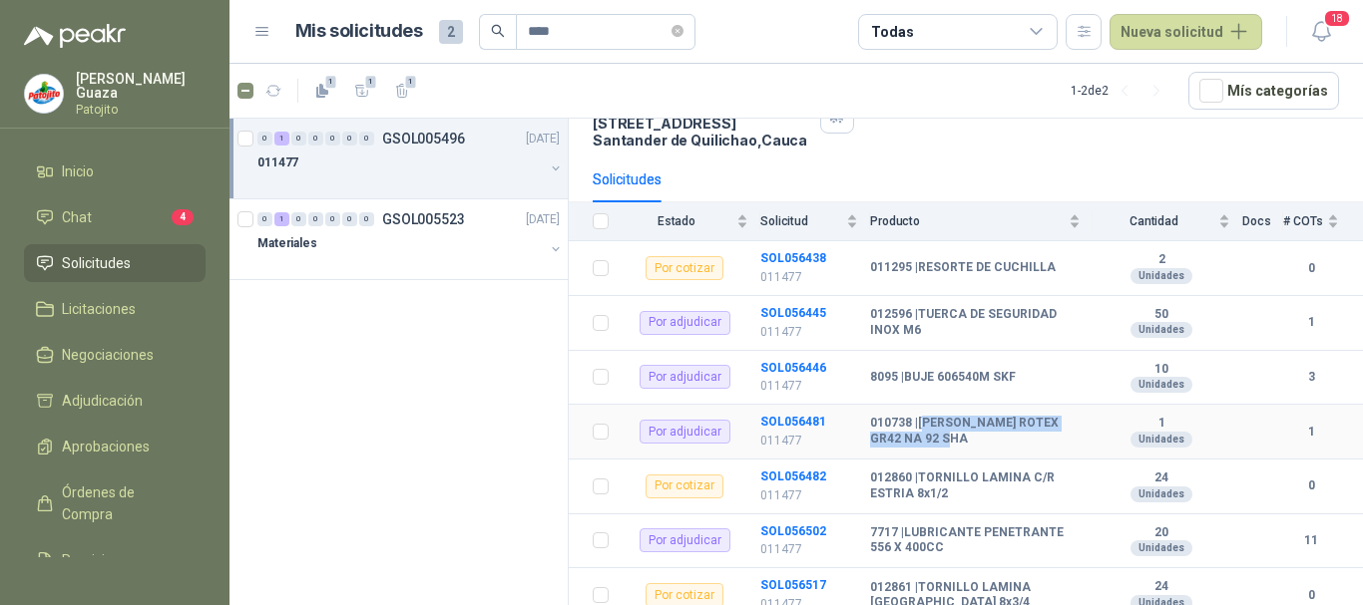
drag, startPoint x: 927, startPoint y: 426, endPoint x: 941, endPoint y: 435, distance: 16.6
click at [941, 435] on b "010738 | [PERSON_NAME] ROTEX GR42 NA 92 SHA" at bounding box center [975, 431] width 210 height 31
click at [944, 455] on td "010738 | [PERSON_NAME] ROTEX GR42 NA 92 SHA" at bounding box center [981, 432] width 222 height 55
drag, startPoint x: 920, startPoint y: 418, endPoint x: 964, endPoint y: 446, distance: 52.0
click at [964, 446] on b "010738 | [PERSON_NAME] ROTEX GR42 NA 92 SHA" at bounding box center [975, 431] width 210 height 31
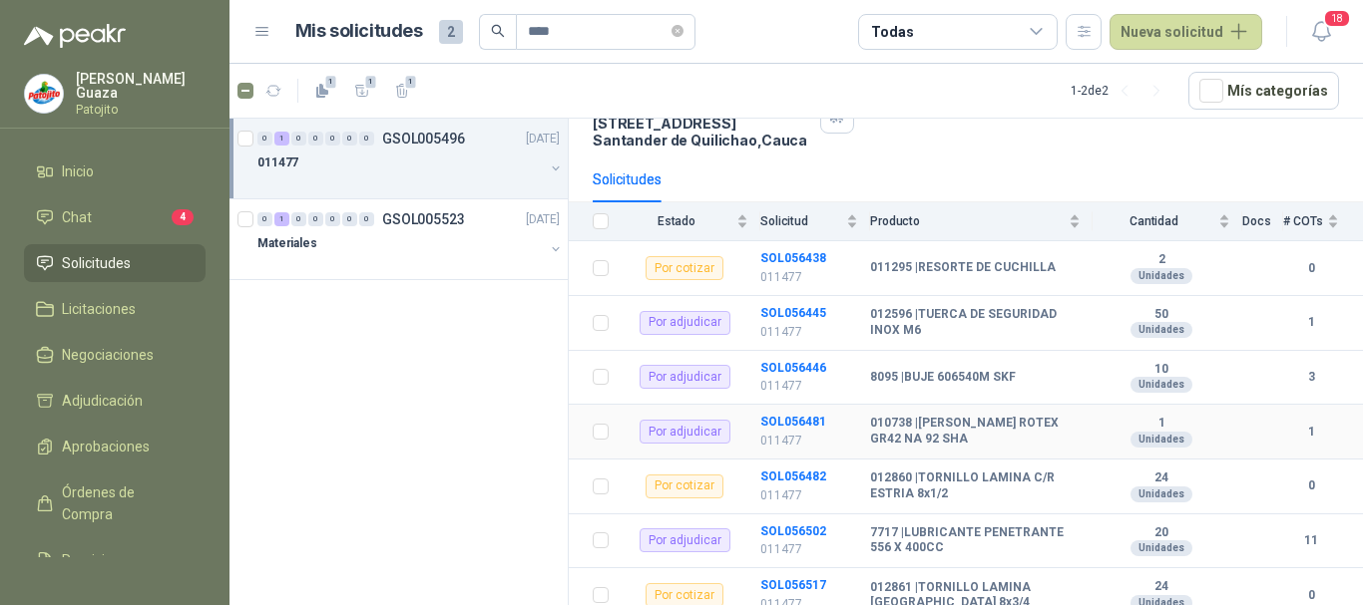
copy b "[PERSON_NAME] ROTEX GR42 NA 92 SHA"
drag, startPoint x: 920, startPoint y: 311, endPoint x: 915, endPoint y: 348, distance: 37.2
click at [915, 348] on td "012596 | TUERCA DE SEGURIDAD INOX M6" at bounding box center [981, 323] width 222 height 55
copy b "TUERCA DE SEGURIDAD INOX M6"
click at [964, 177] on div "Solicitudes" at bounding box center [966, 180] width 746 height 46
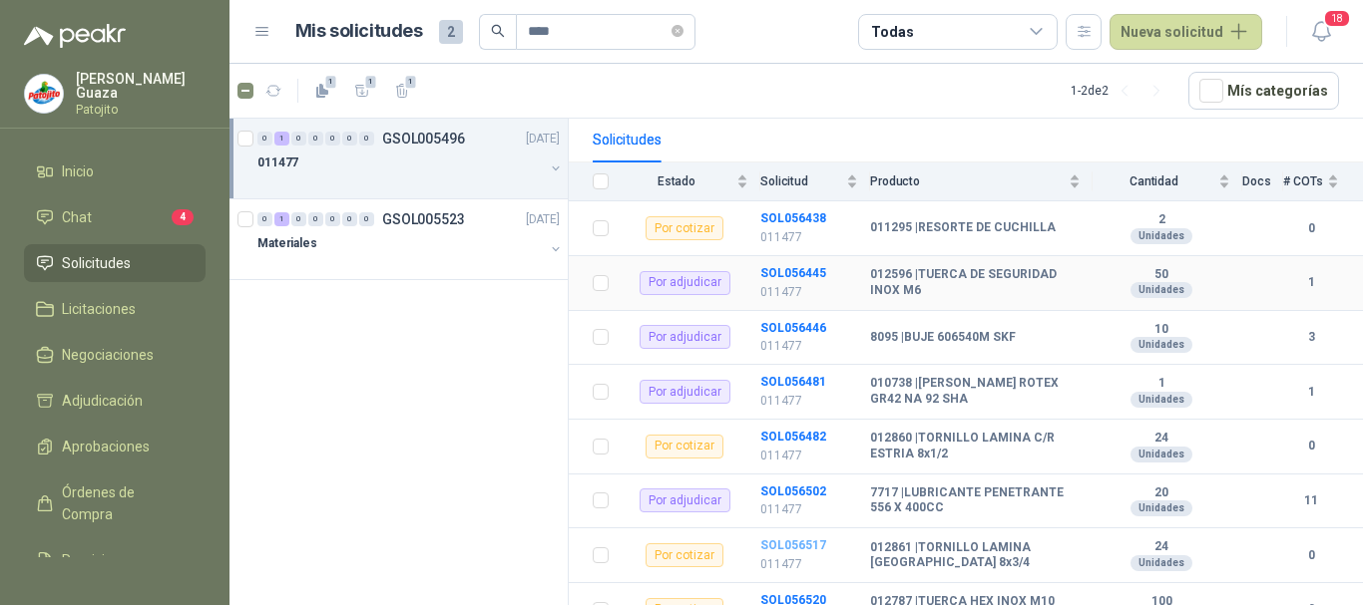
scroll to position [263, 0]
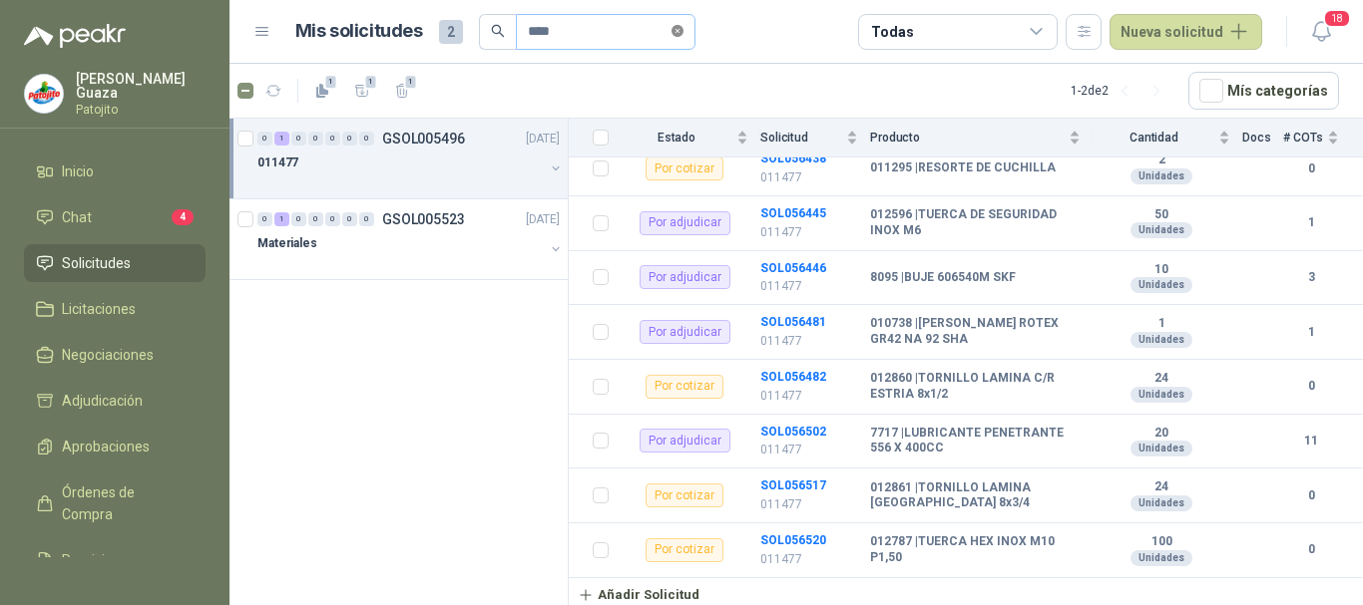
click at [683, 35] on icon "close-circle" at bounding box center [677, 31] width 12 height 12
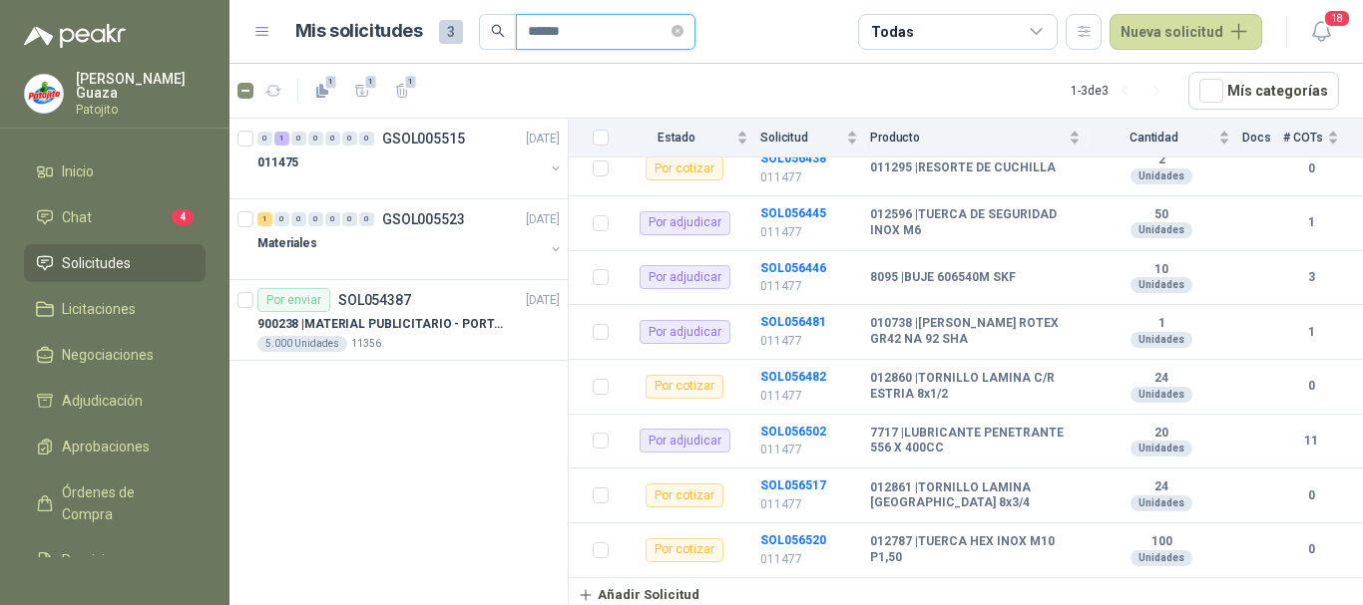
type input "******"
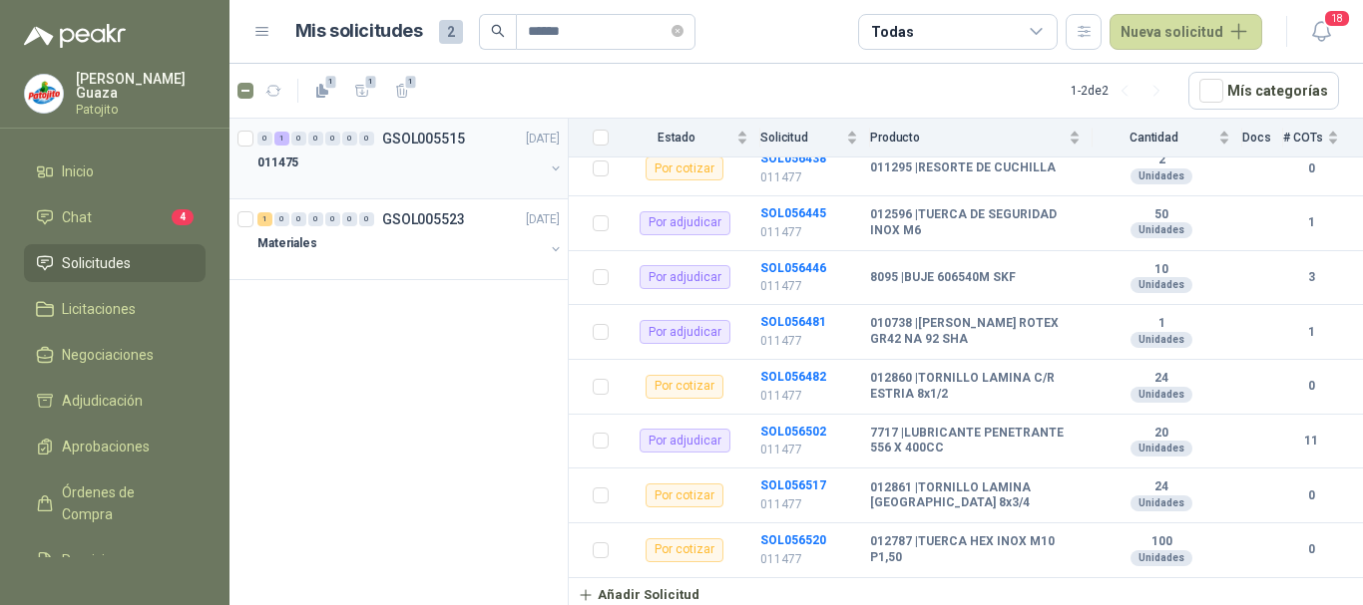
click at [424, 166] on div "011475" at bounding box center [400, 163] width 286 height 24
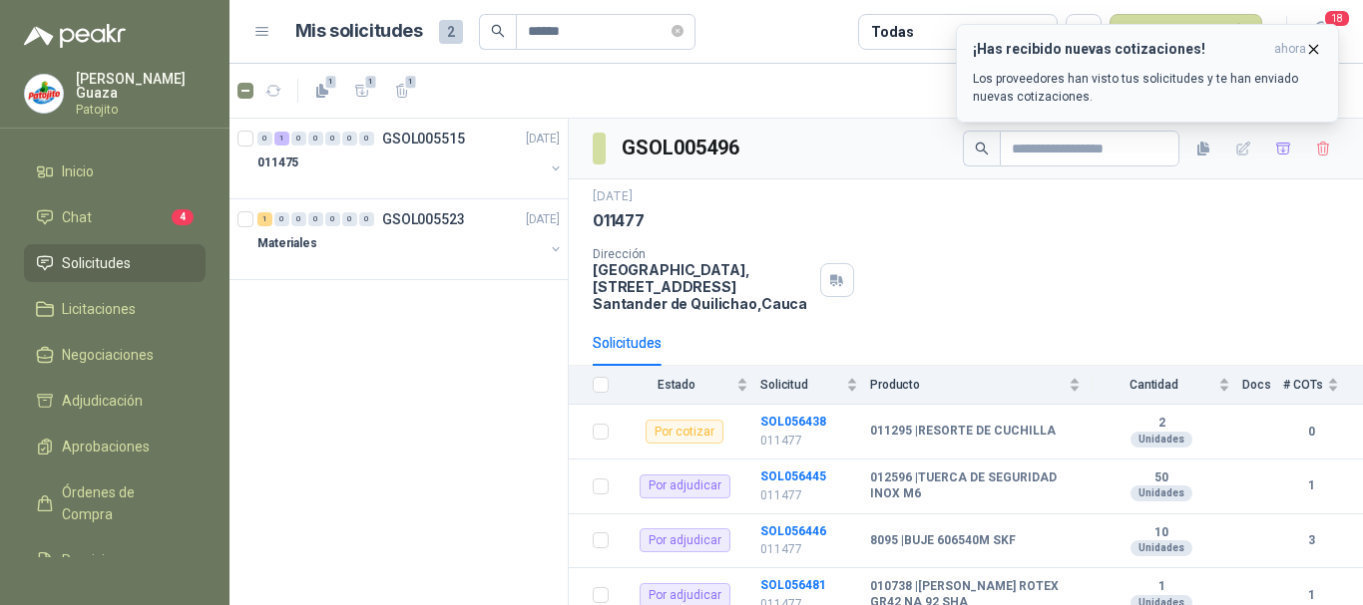
click at [1321, 58] on div "¡Has recibido nuevas cotizaciones! ahora Los proveedores han visto tus solicitu…" at bounding box center [1147, 73] width 349 height 65
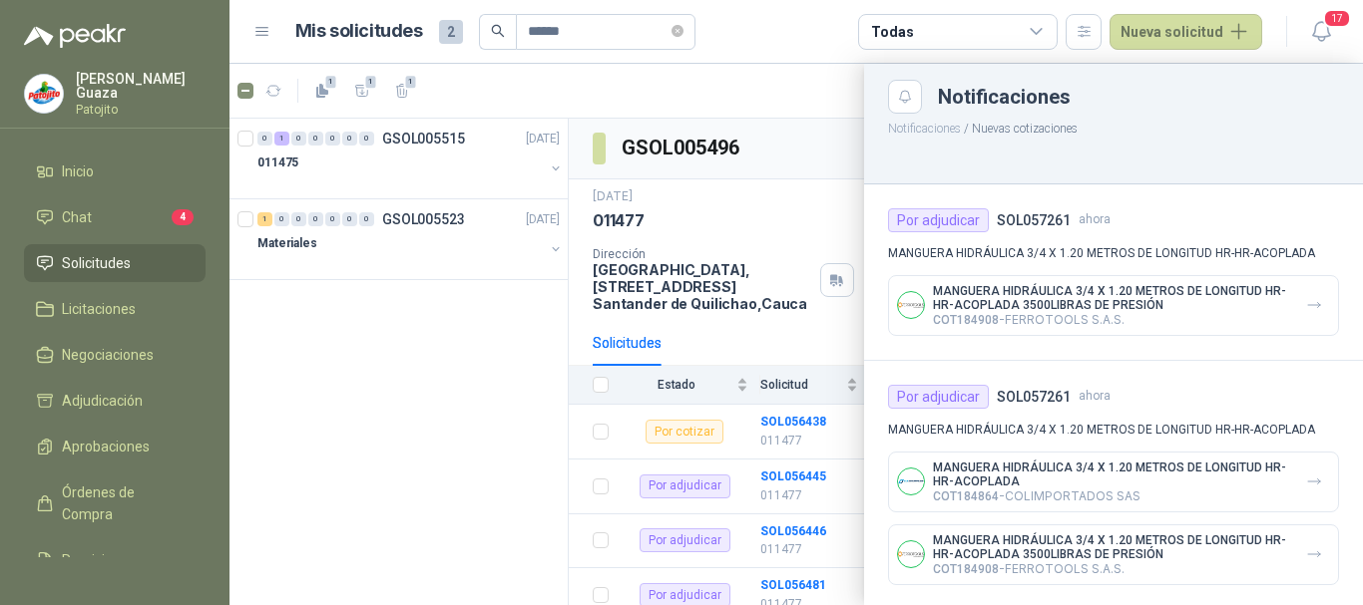
click at [815, 152] on div at bounding box center [795, 335] width 1133 height 542
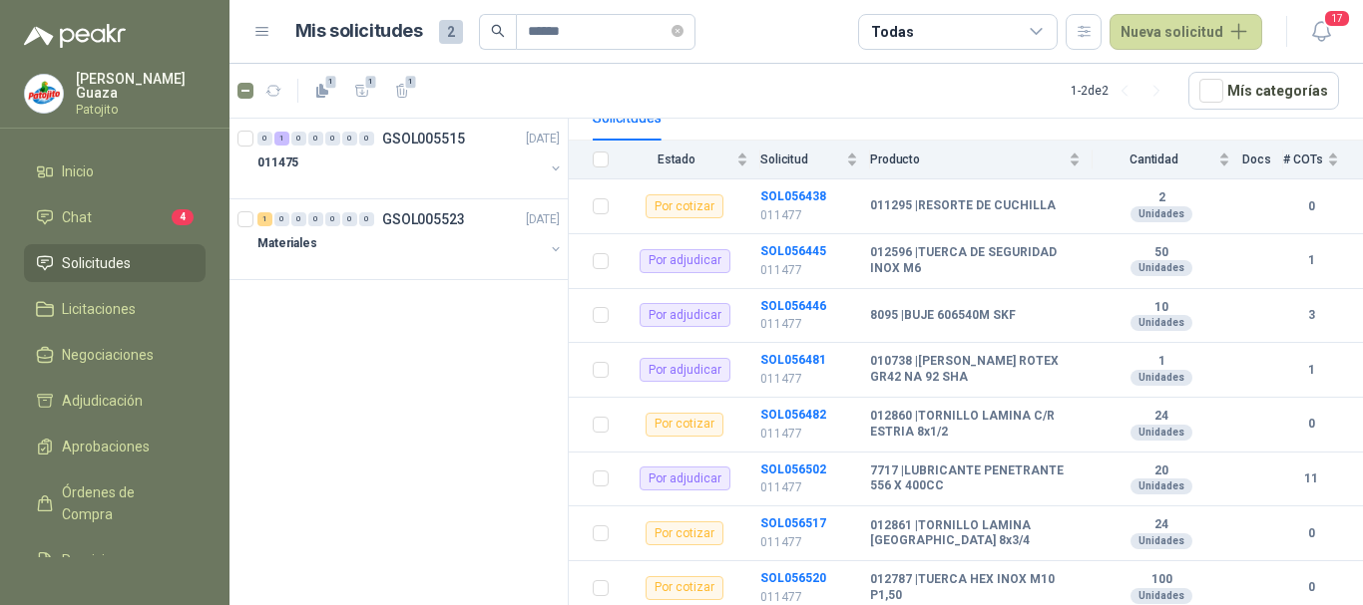
scroll to position [263, 0]
